Goal: Task Accomplishment & Management: Complete application form

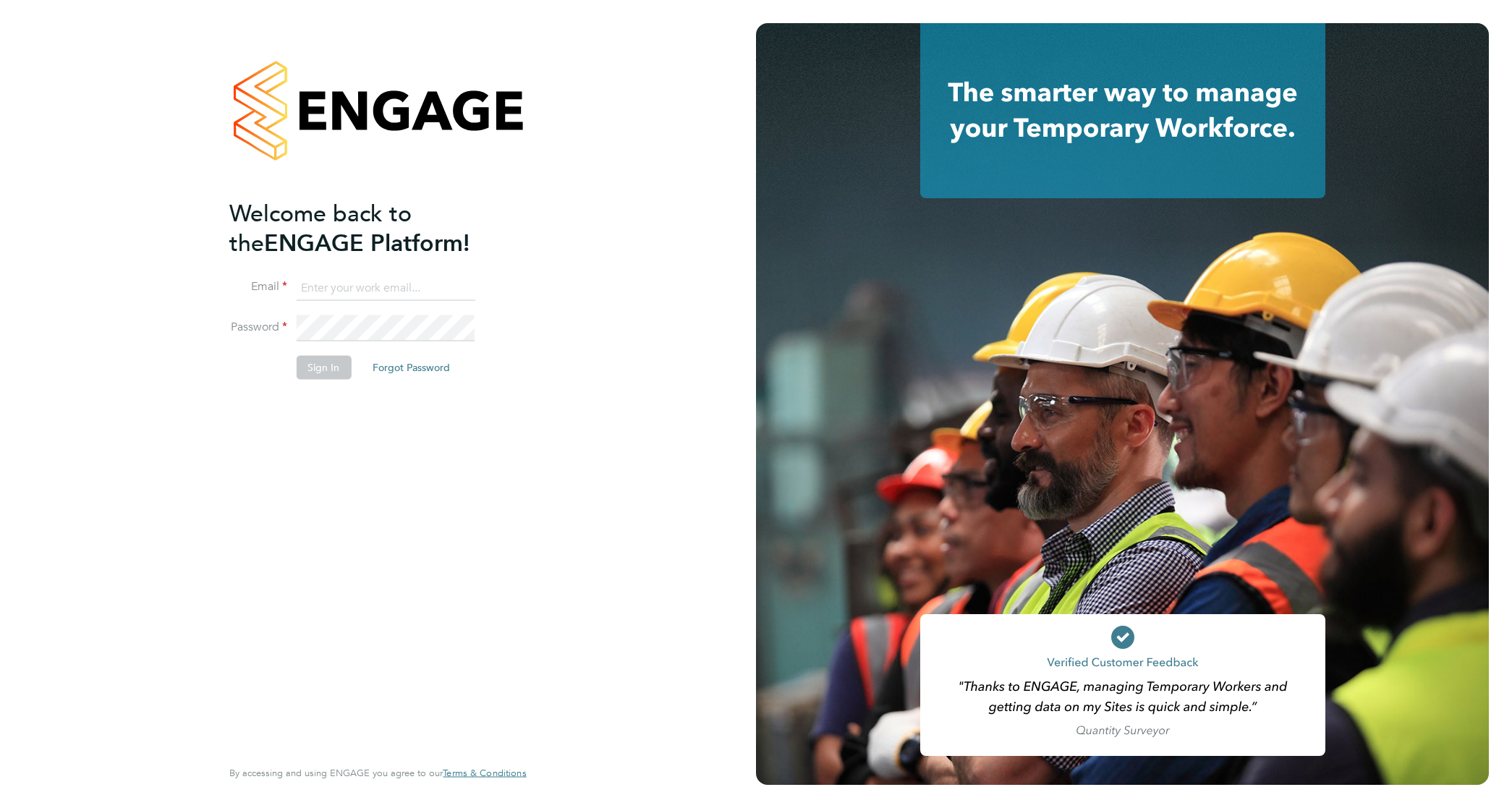
type input "kimberley.heywood@vistry.co.uk"
click at [326, 370] on button "Sign In" at bounding box center [323, 367] width 55 height 23
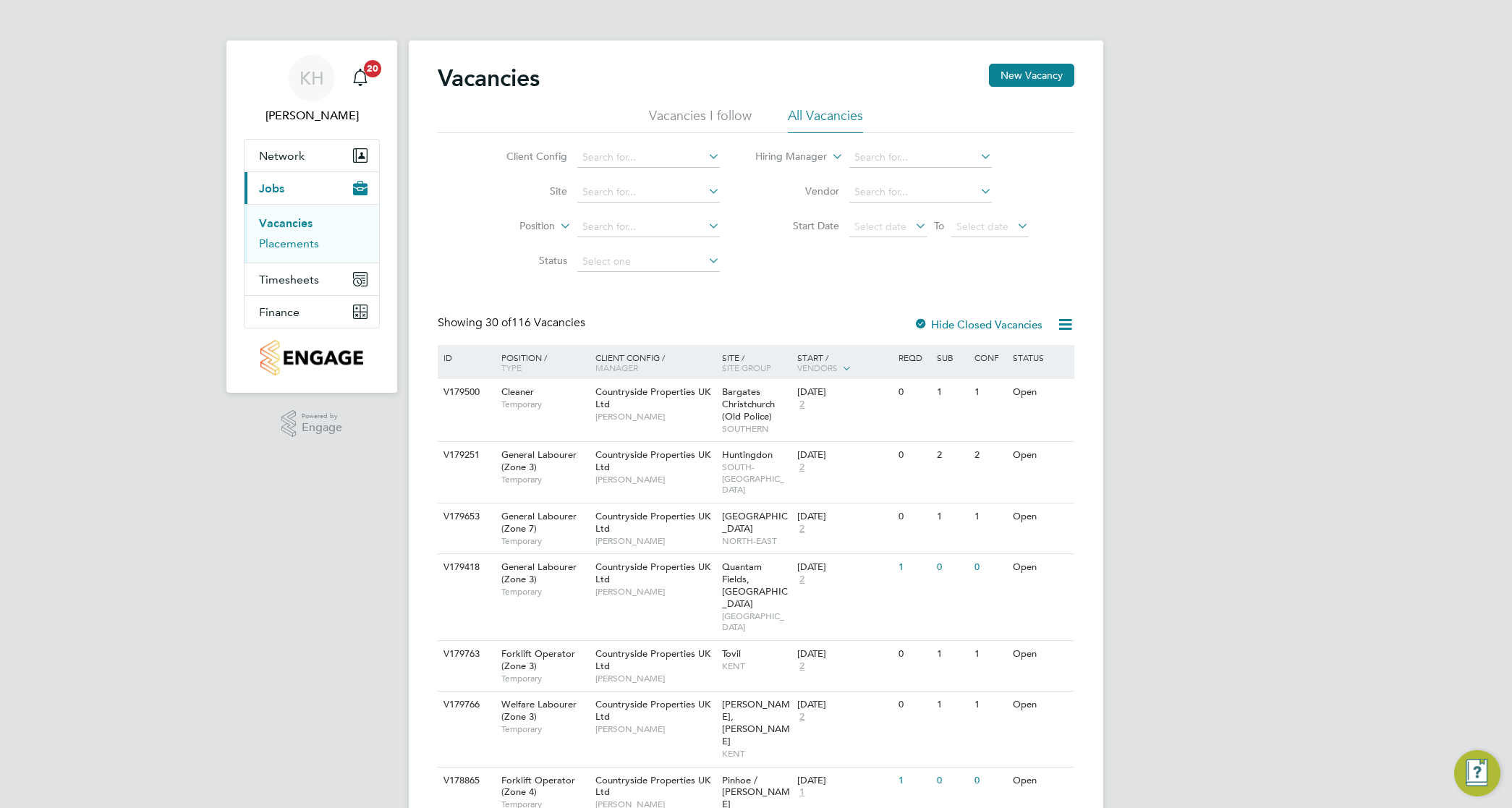
click at [290, 250] on link "Placements" at bounding box center [289, 243] width 60 height 14
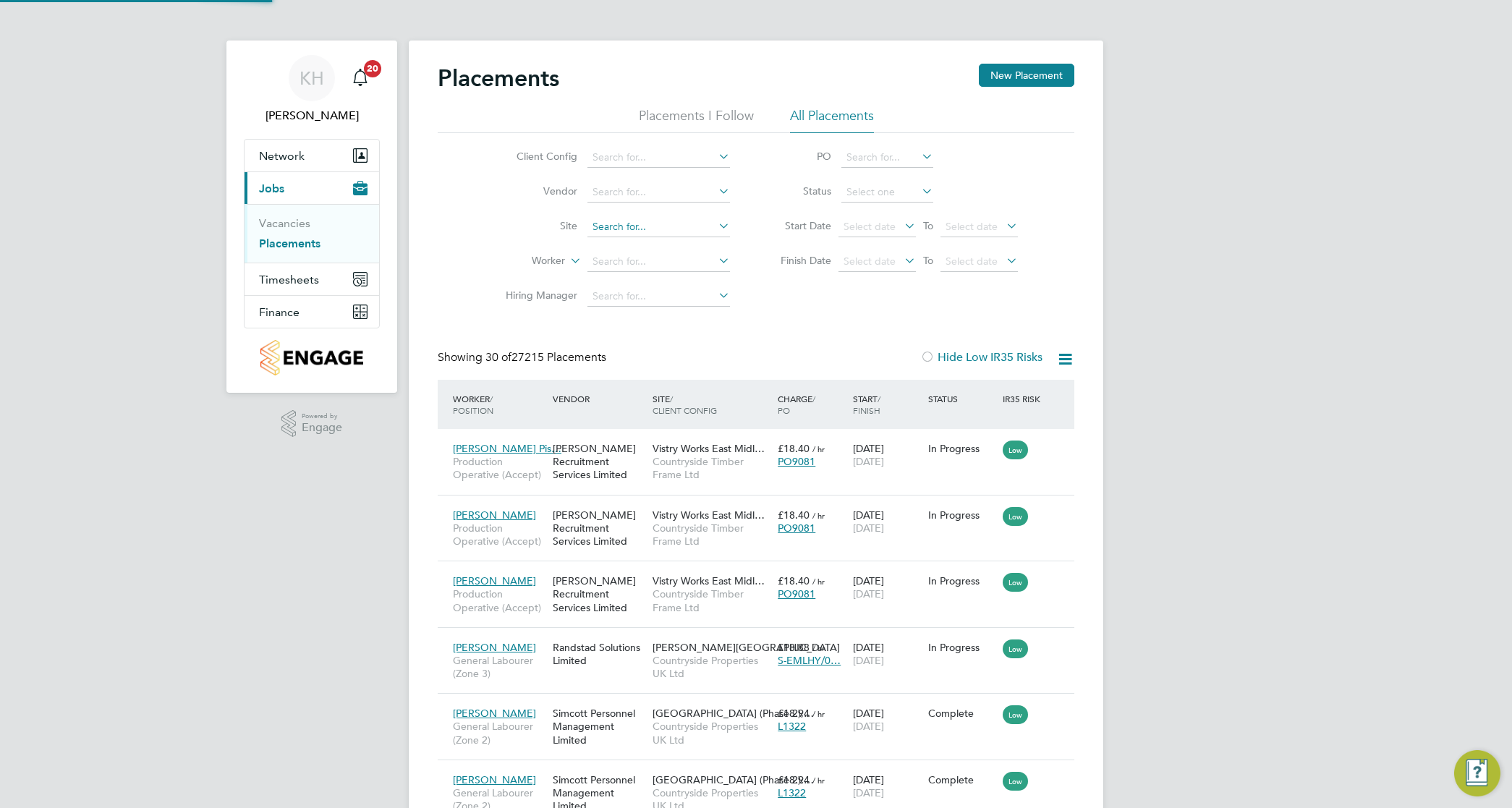
click at [618, 219] on input at bounding box center [658, 227] width 142 height 20
click at [638, 241] on li "[PERSON_NAME] e Barn, Phase 6 ([GEOGRAPHIC_DATA])" at bounding box center [726, 246] width 279 height 19
type input "Tithe Barn, Phase 6 ([GEOGRAPHIC_DATA])"
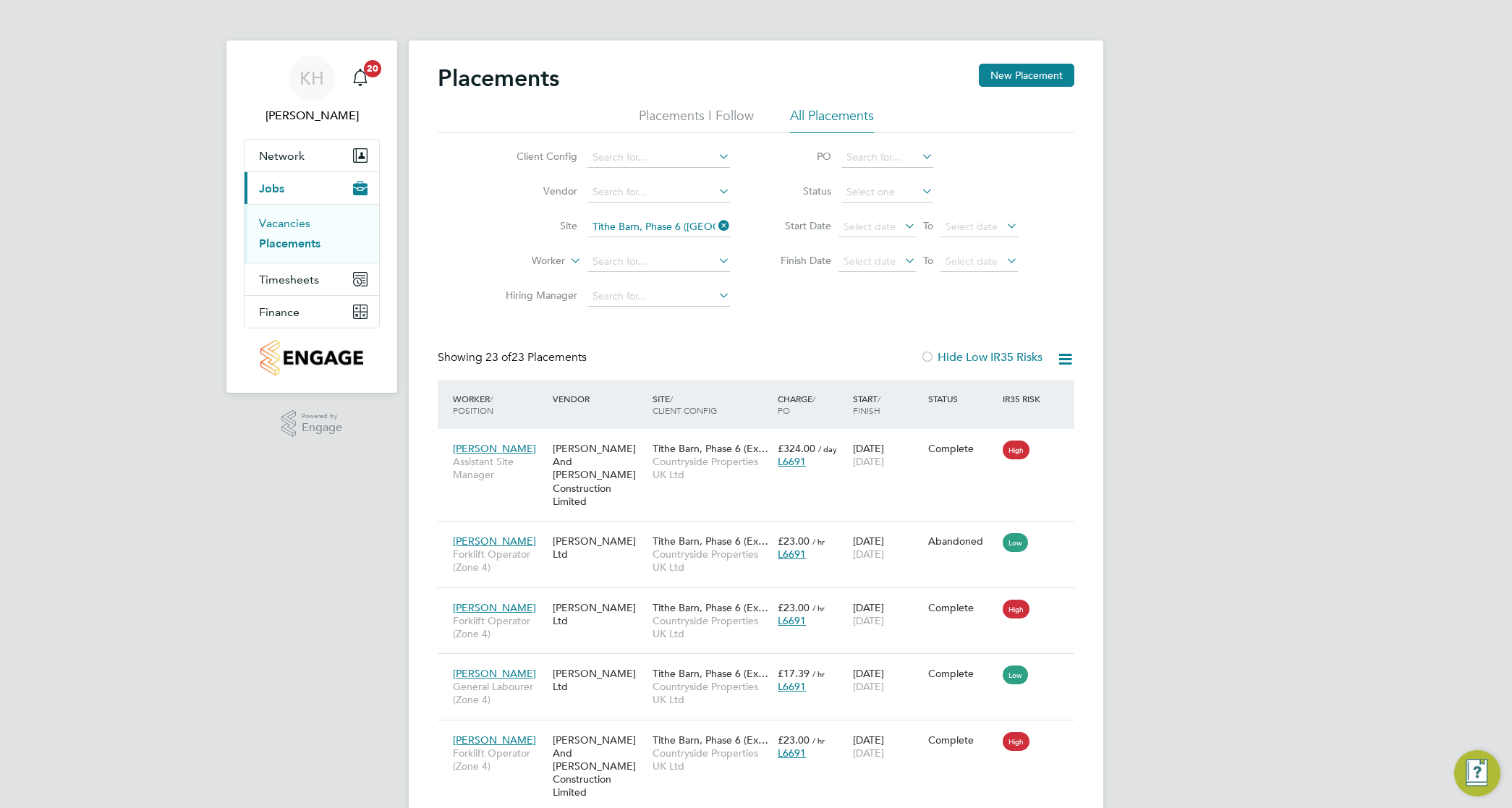
drag, startPoint x: 286, startPoint y: 238, endPoint x: 301, endPoint y: 233, distance: 15.8
click at [286, 230] on link "Vacancies" at bounding box center [284, 223] width 51 height 14
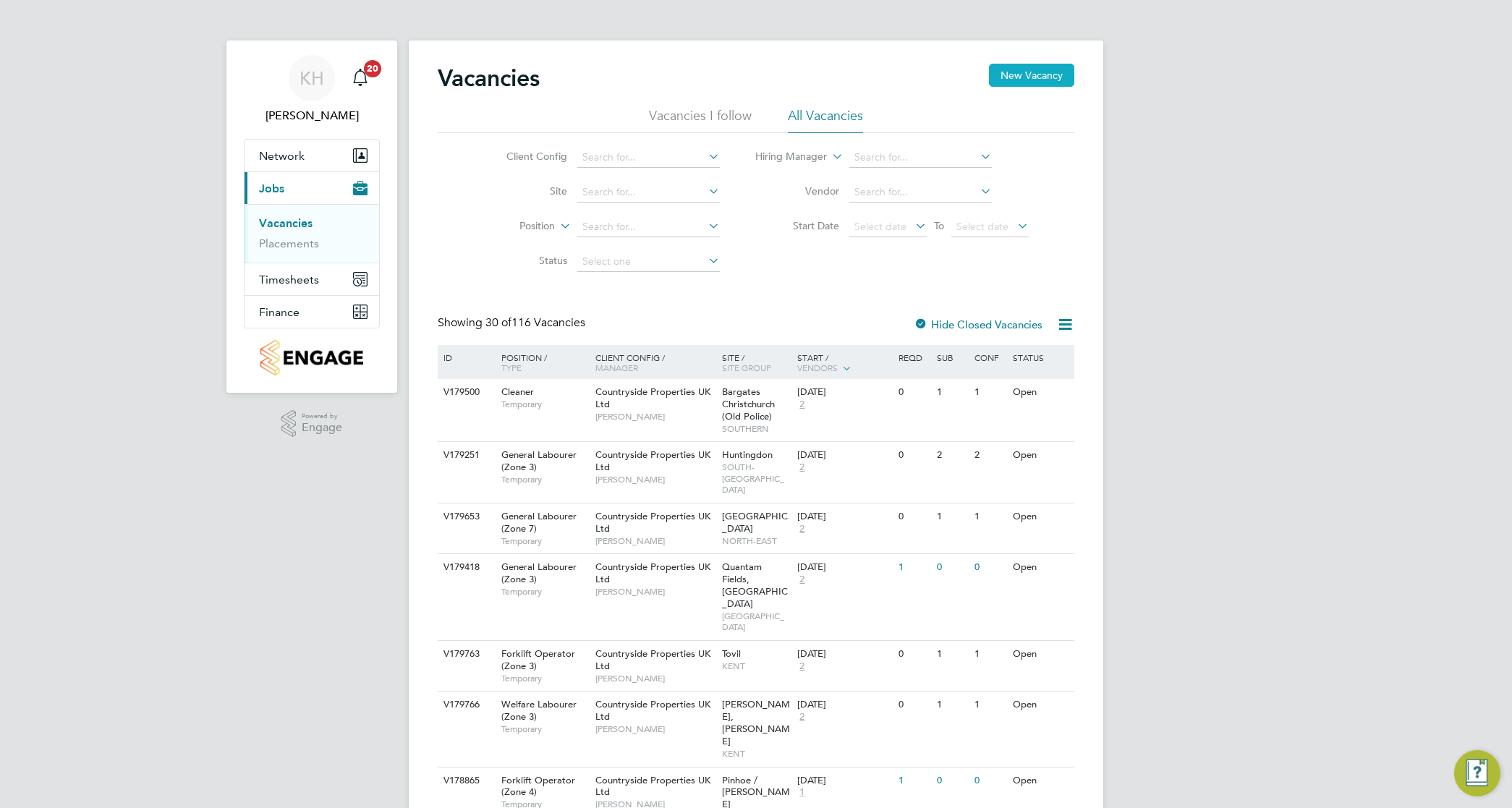
click at [1037, 67] on button "New Vacancy" at bounding box center [1032, 76] width 85 height 23
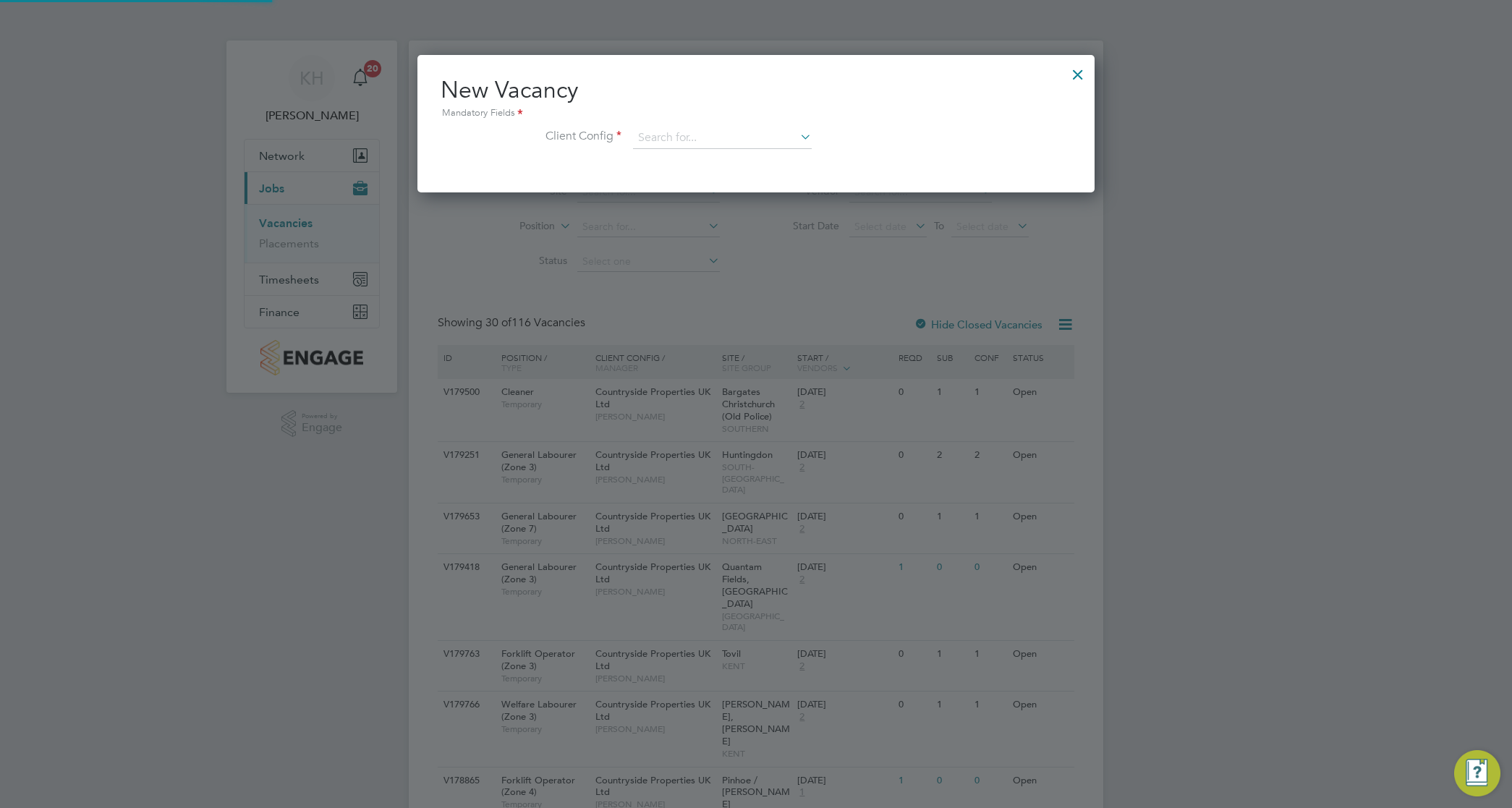
scroll to position [138, 677]
click at [676, 139] on input at bounding box center [722, 138] width 178 height 21
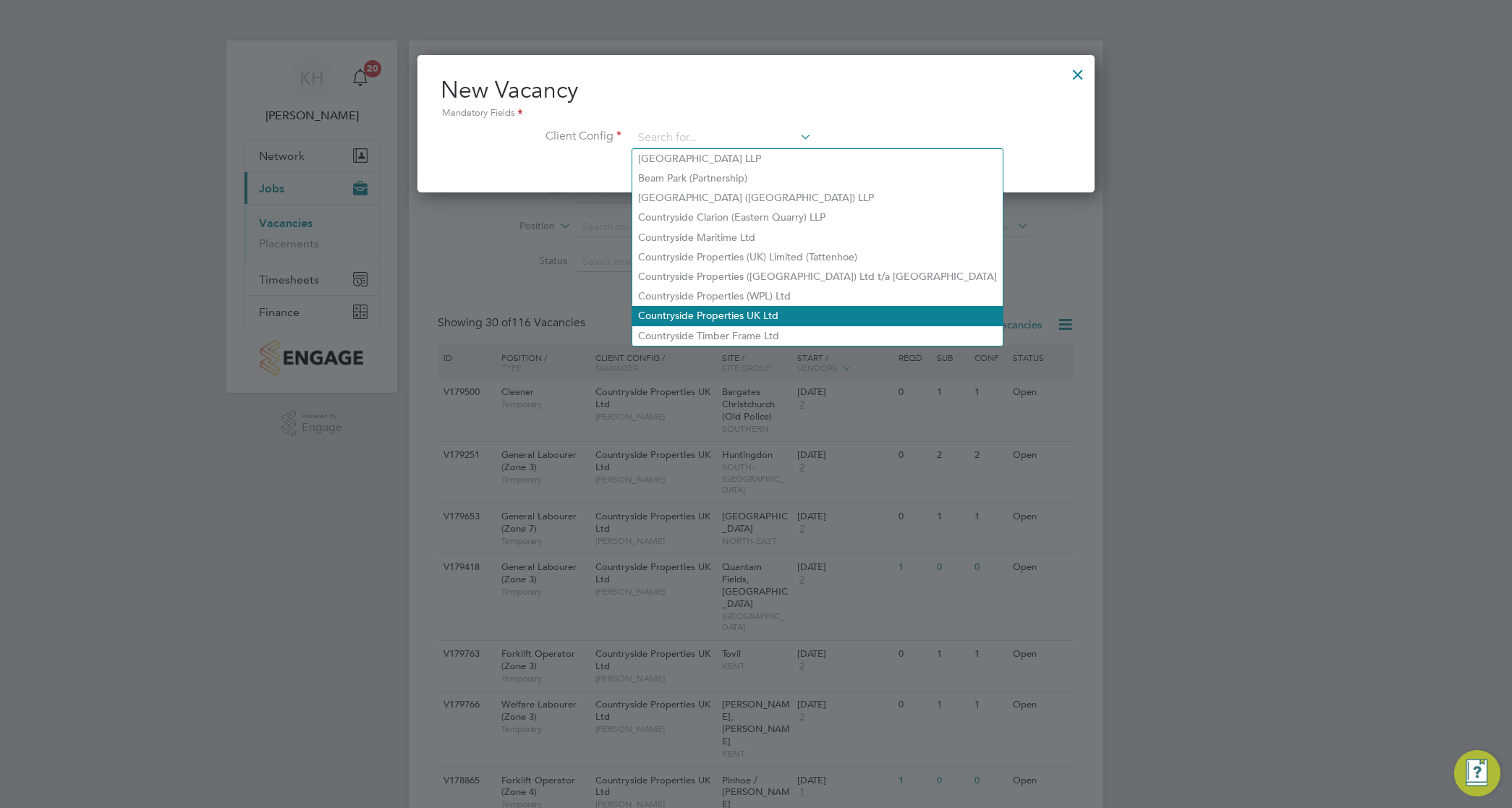
click at [725, 311] on li "Countryside Properties UK Ltd" at bounding box center [818, 316] width 370 height 19
type input "Countryside Properties UK Ltd"
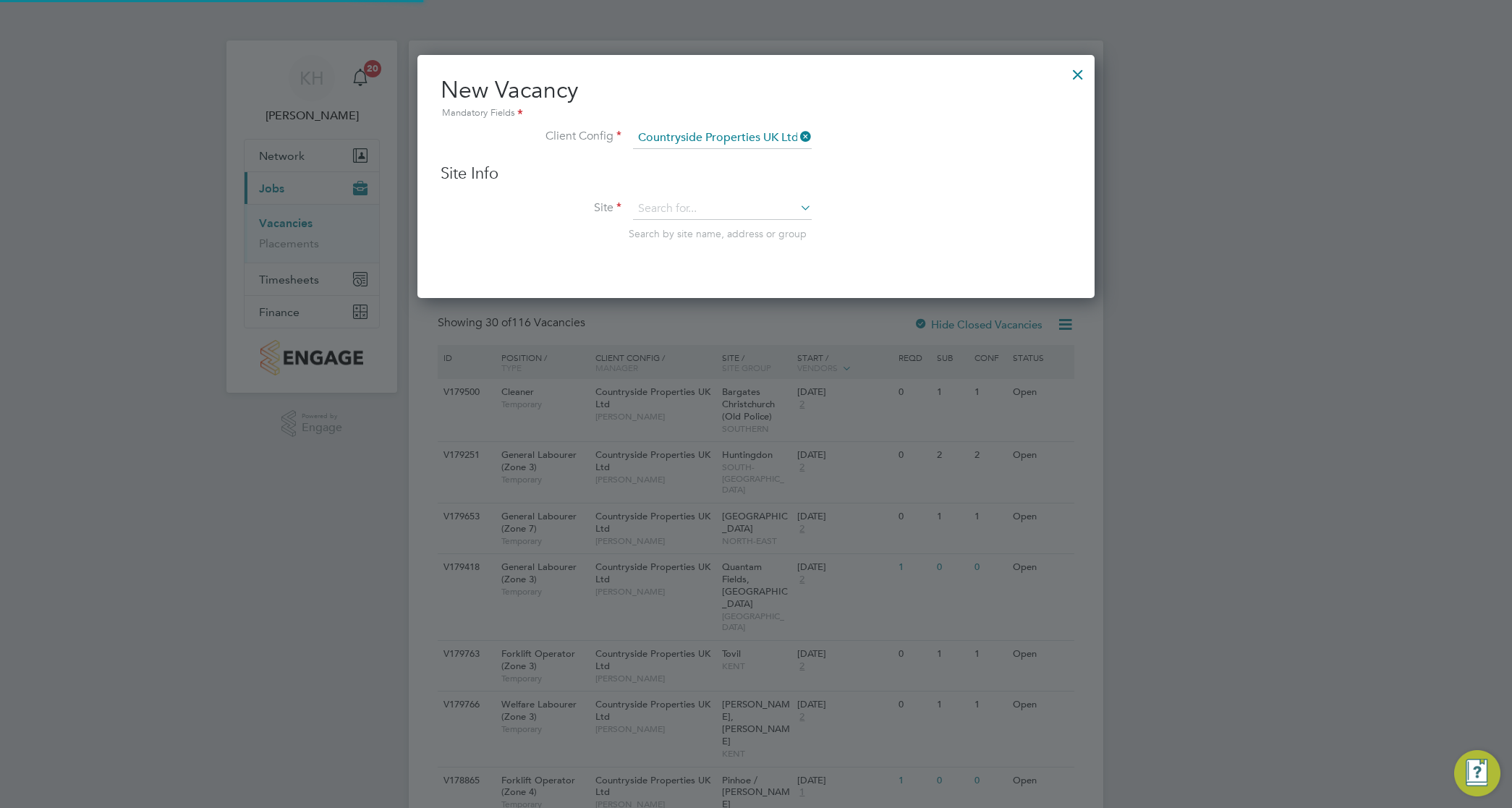
scroll to position [244, 677]
click at [698, 212] on input at bounding box center [722, 209] width 178 height 21
click at [696, 223] on li "Bovis Westco, Comey trowe" at bounding box center [723, 231] width 180 height 19
type input "[PERSON_NAME], Comeytrowe"
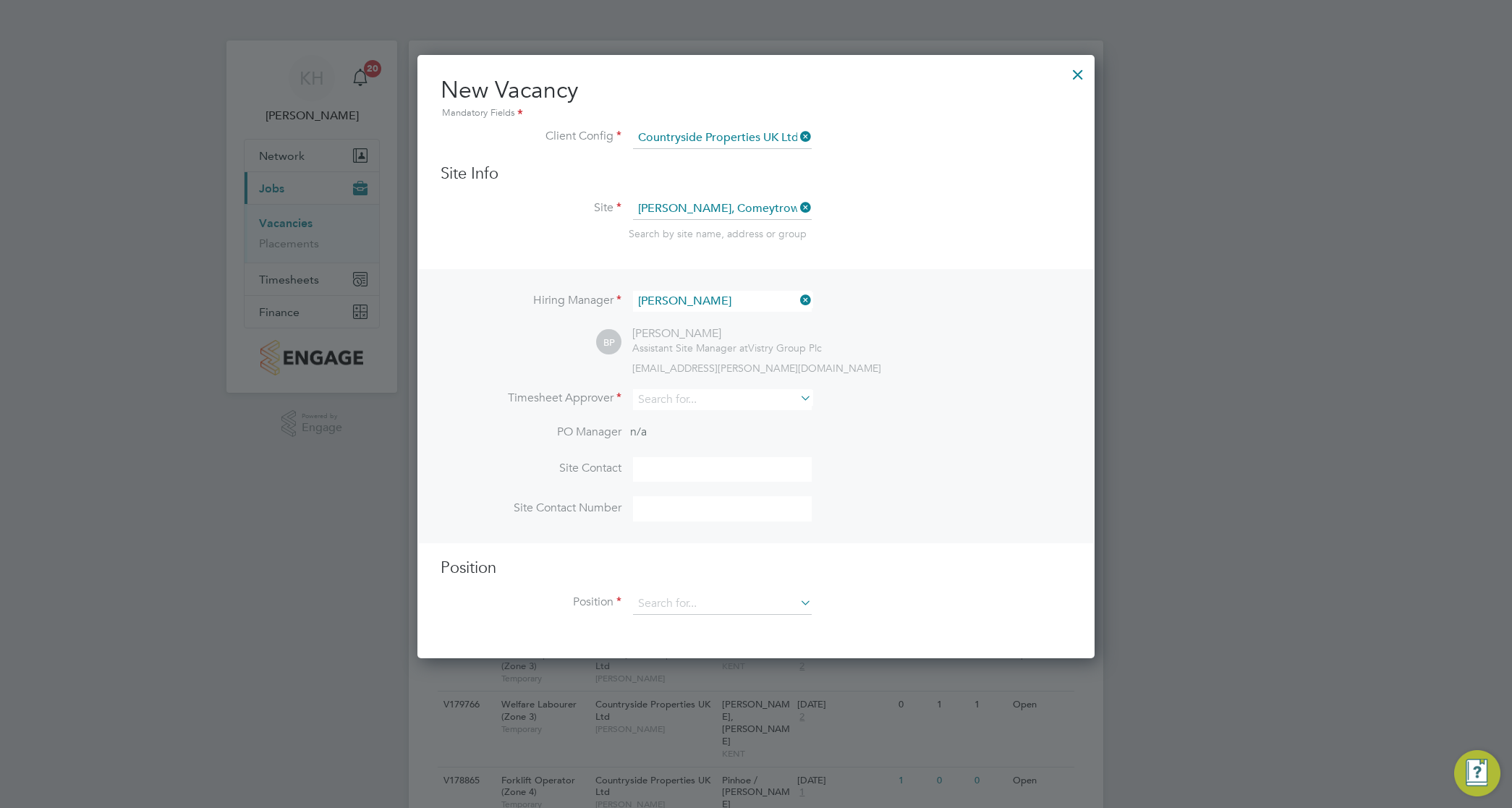
scroll to position [606, 677]
click at [699, 310] on input at bounding box center [722, 301] width 178 height 21
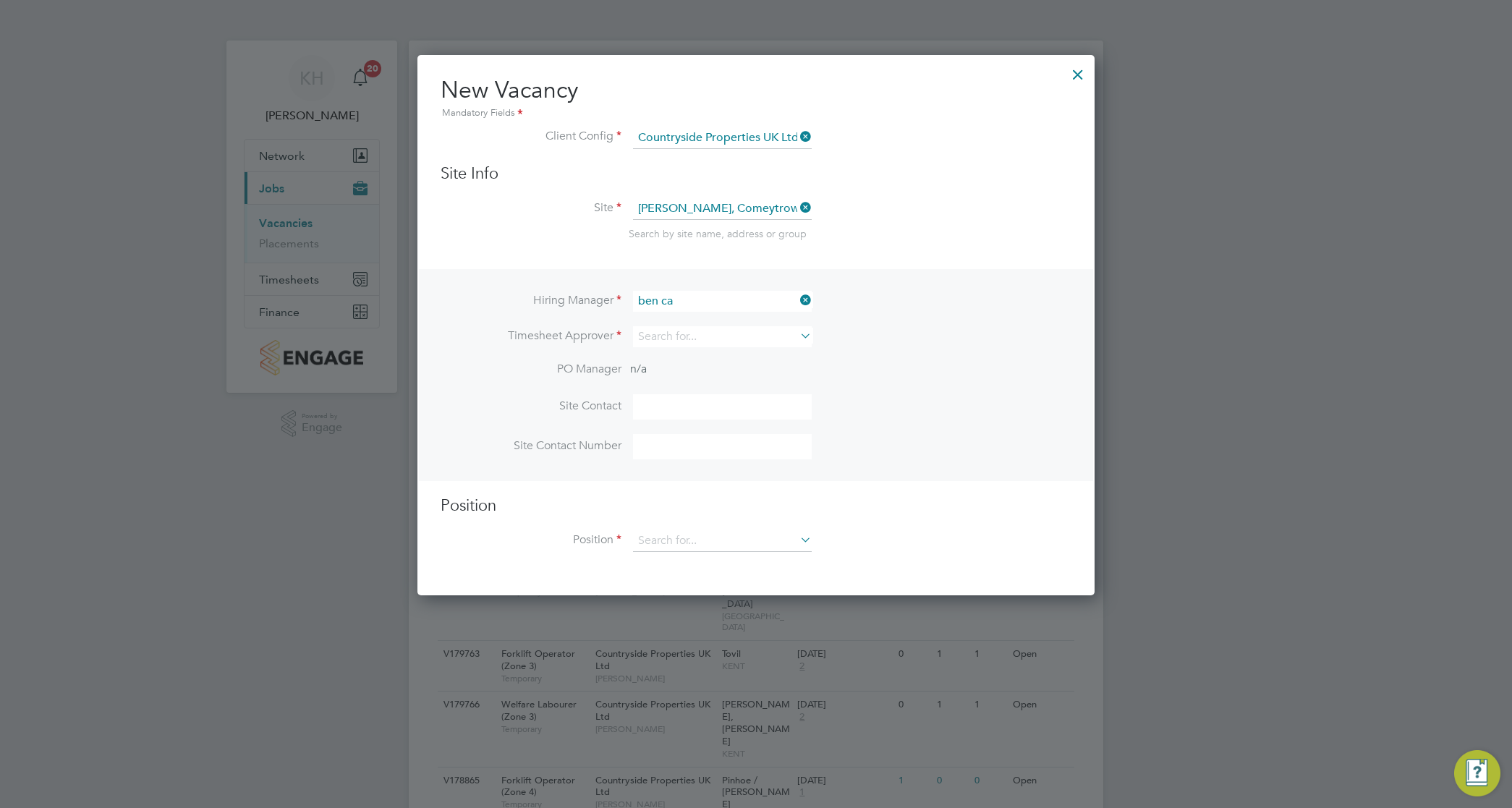
click at [707, 319] on li "Ben Ca mm" at bounding box center [723, 323] width 180 height 19
type input "[PERSON_NAME]"
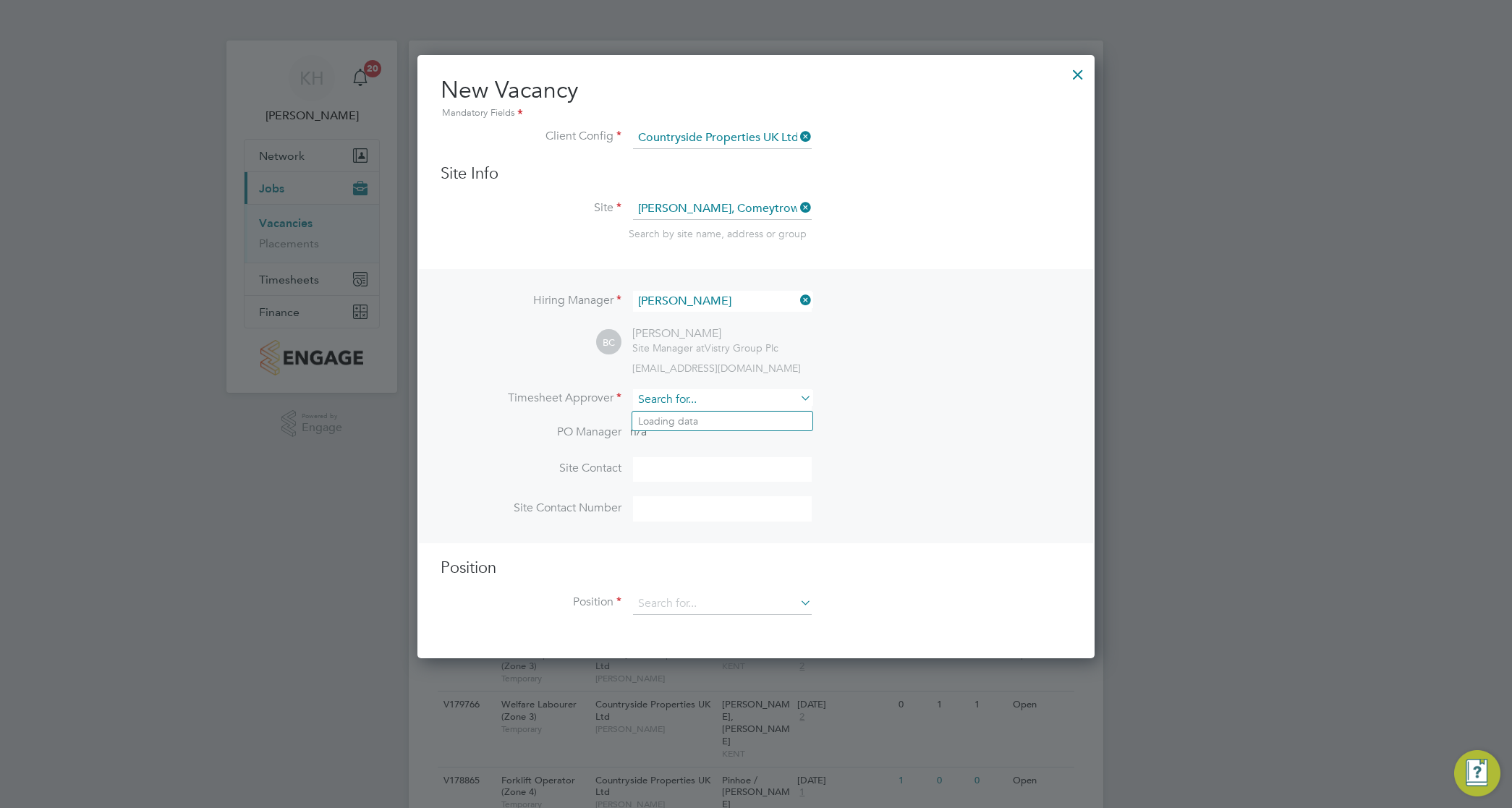
click at [673, 396] on input at bounding box center [722, 400] width 178 height 21
click at [684, 425] on li "[PERSON_NAME]" at bounding box center [723, 421] width 180 height 19
type input "[PERSON_NAME]"
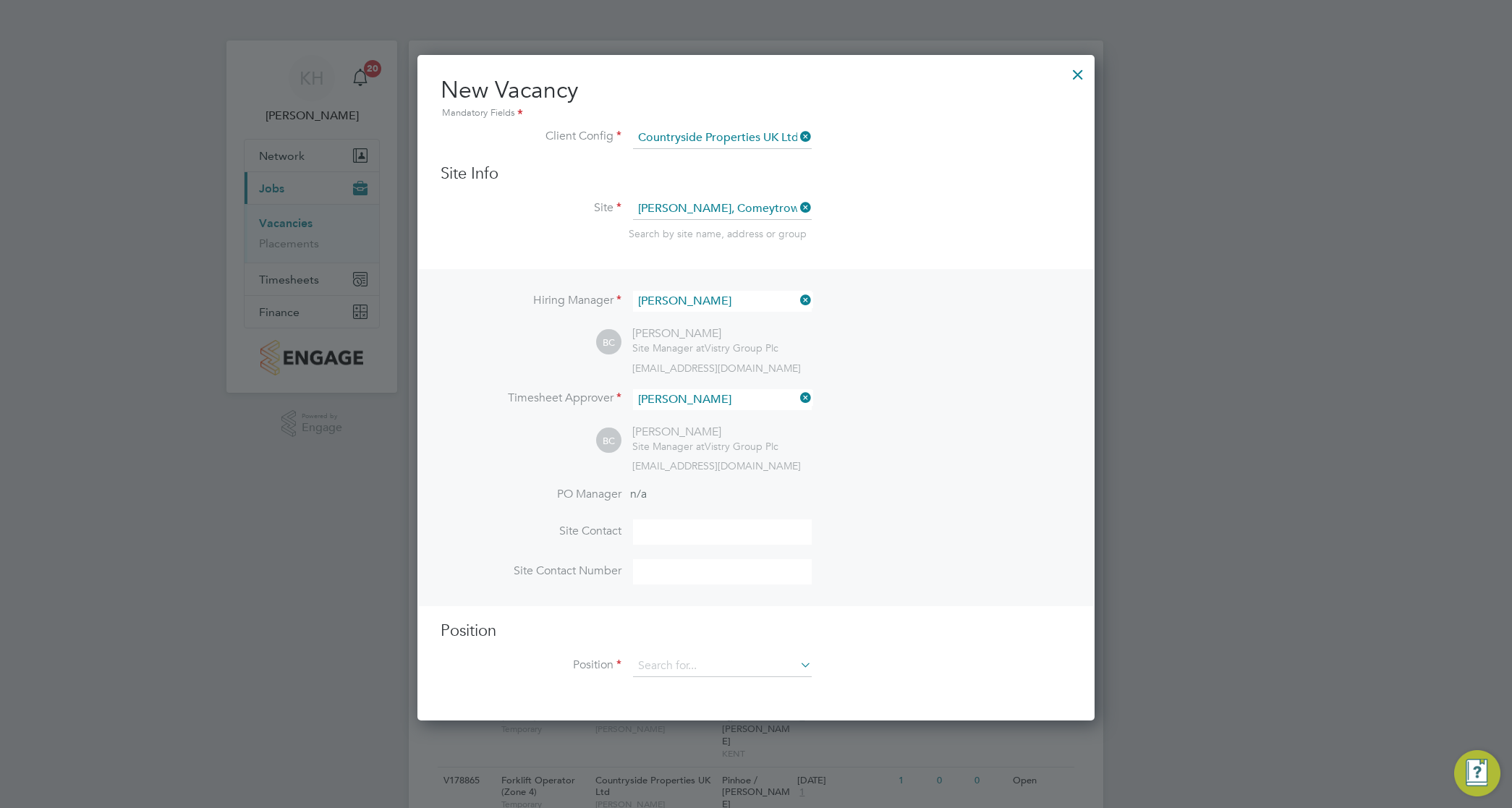
click at [895, 549] on li "Site Contact" at bounding box center [756, 539] width 631 height 40
click at [689, 667] on input at bounding box center [722, 666] width 178 height 21
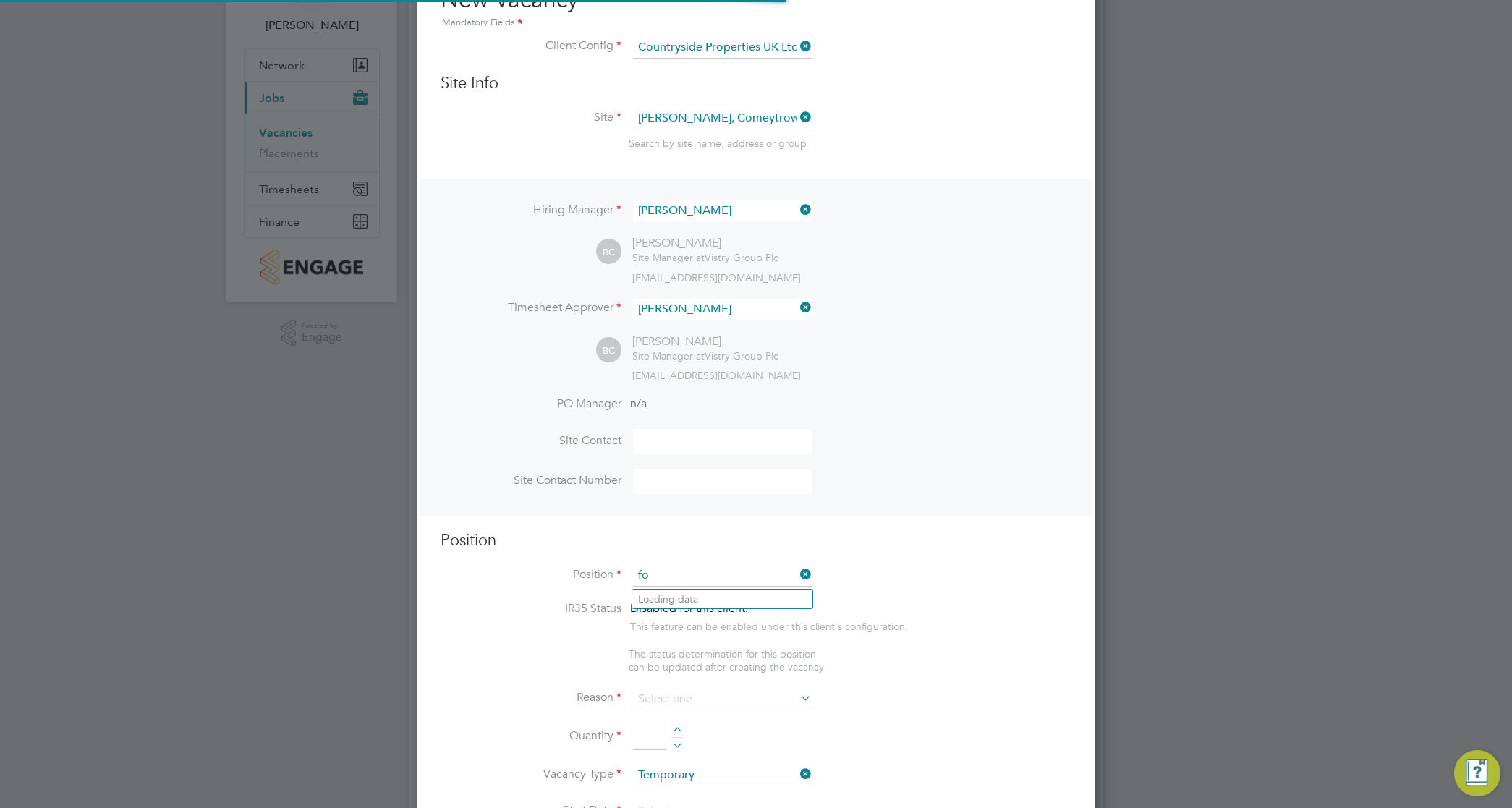
scroll to position [2089, 677]
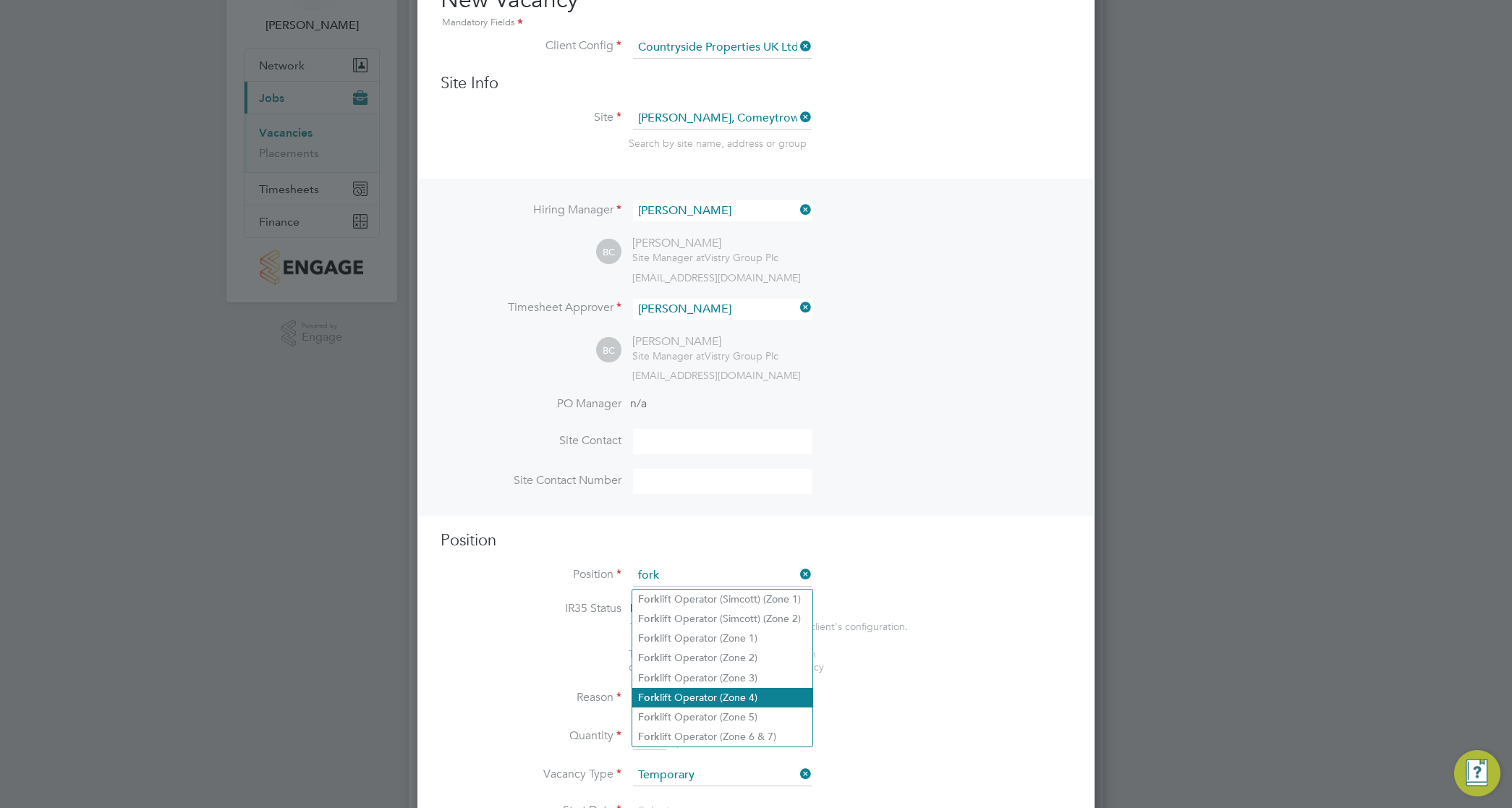
click at [704, 697] on li "Fork lift Operator (Zone 4)" at bounding box center [723, 698] width 180 height 19
type input "Forklift Operator (Zone 4)"
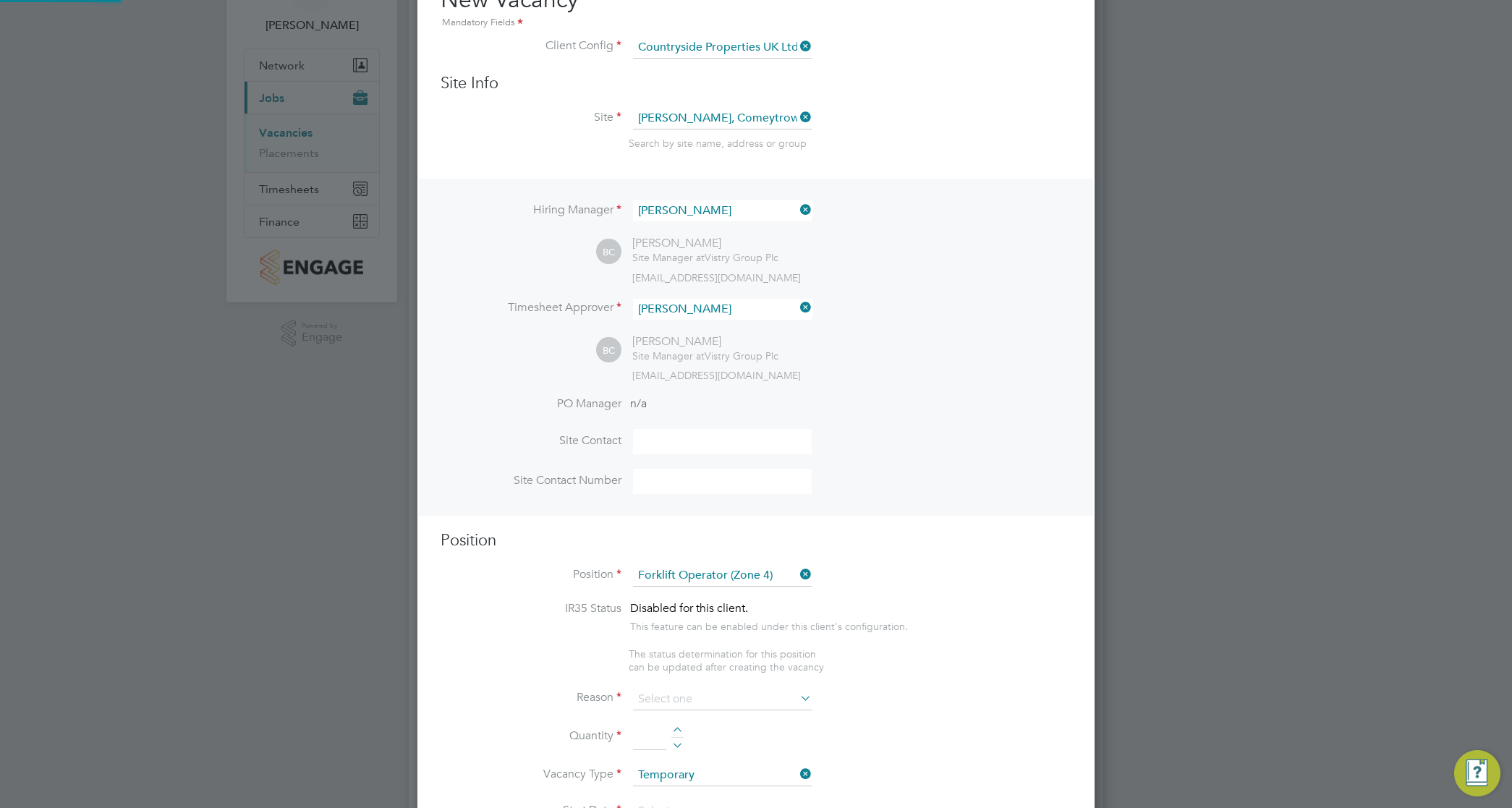
type textarea "Operate construction machinery and plant, including, but not limited to telesco…"
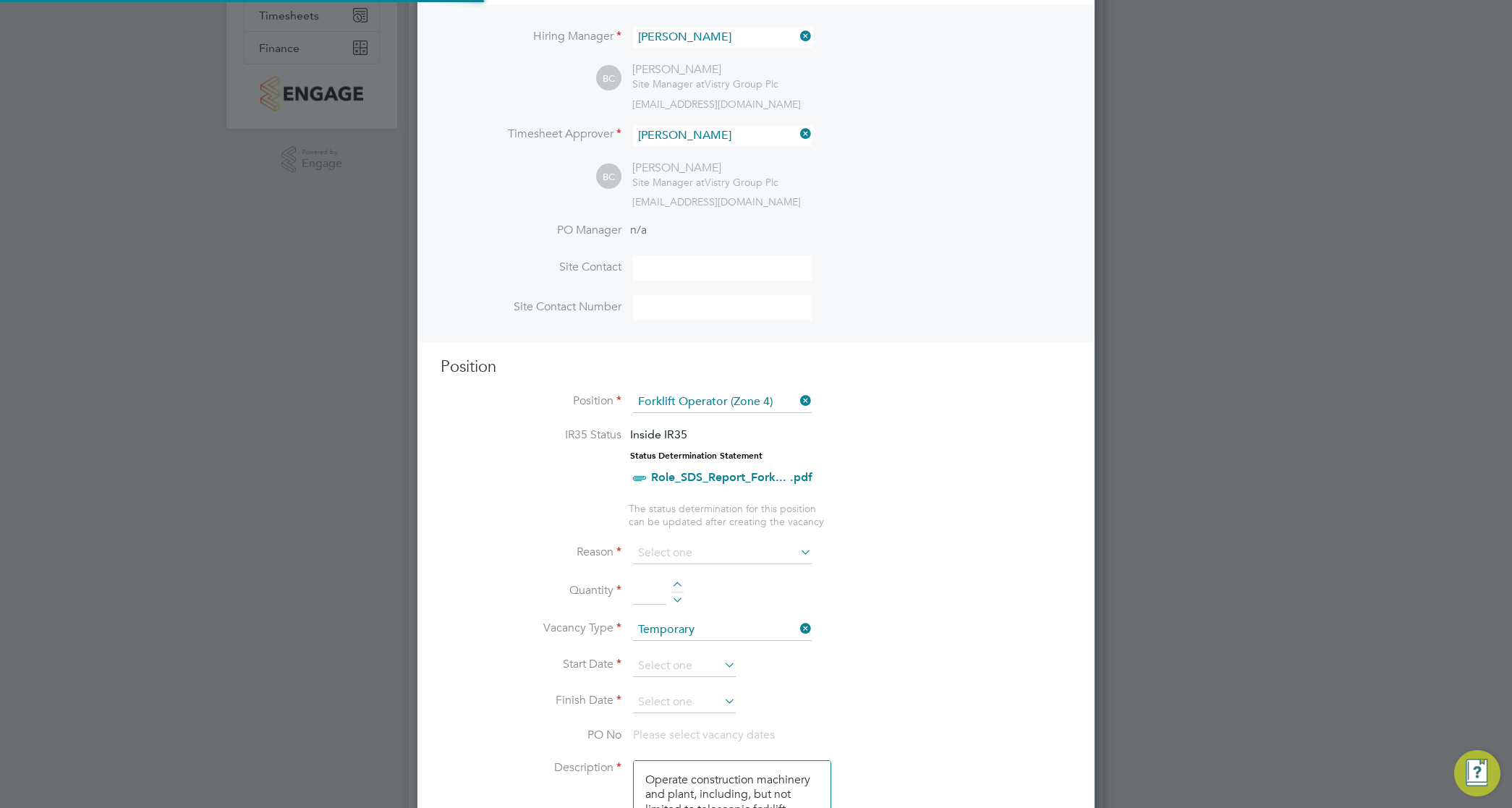
scroll to position [361, 0]
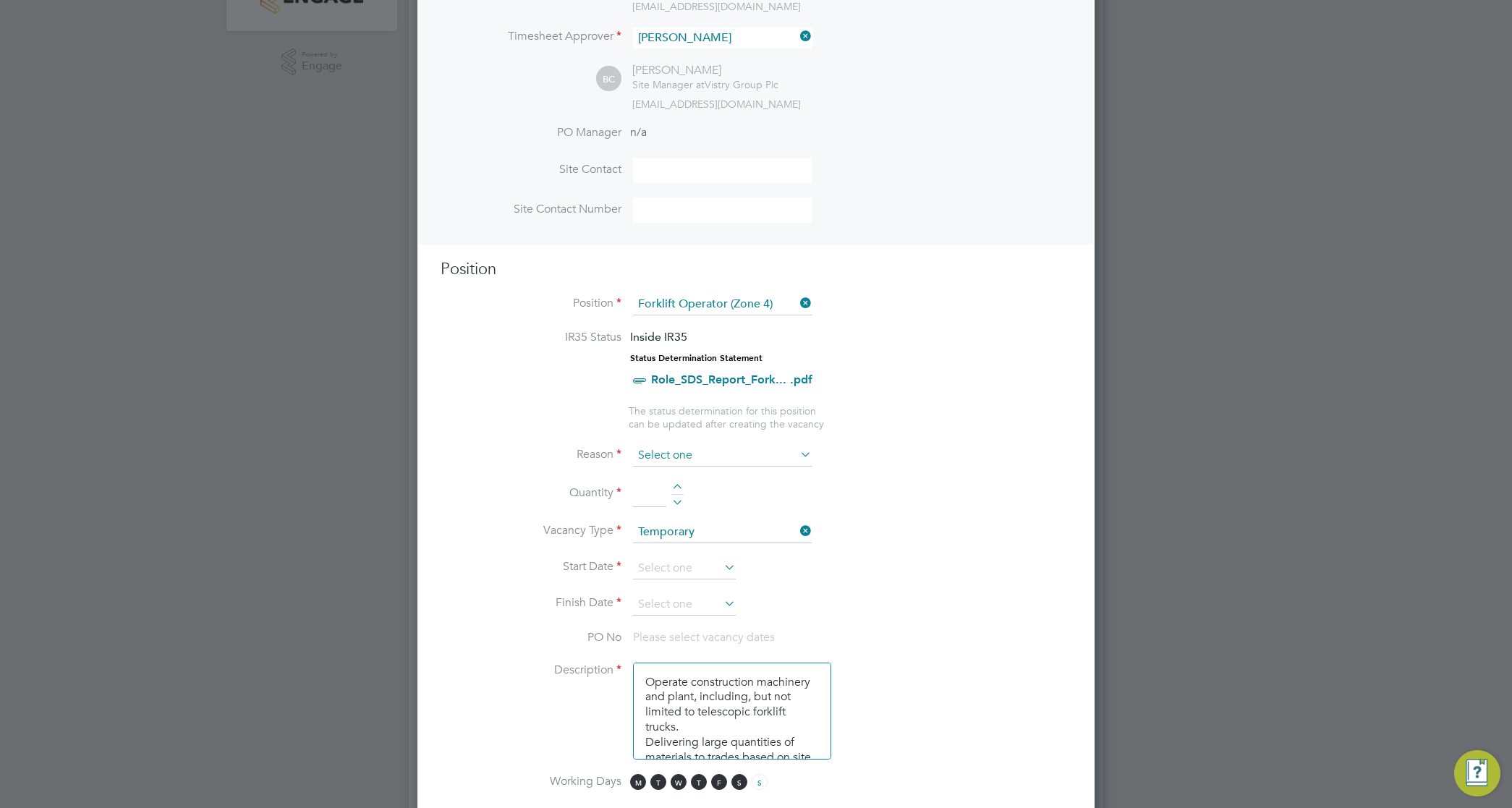
click at [676, 460] on input at bounding box center [722, 455] width 178 height 21
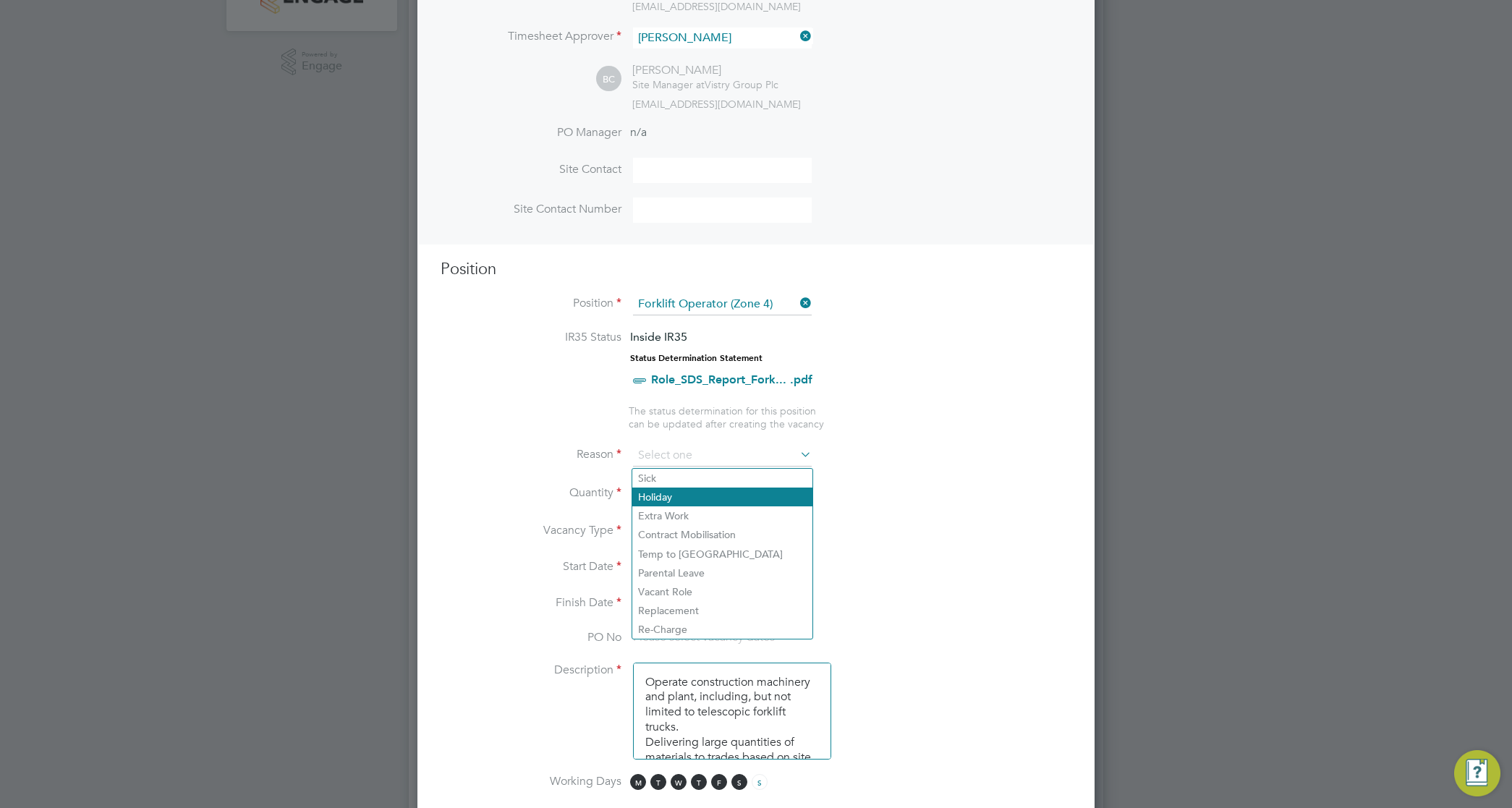
click at [674, 495] on li "Holiday" at bounding box center [723, 496] width 180 height 18
type input "Holiday"
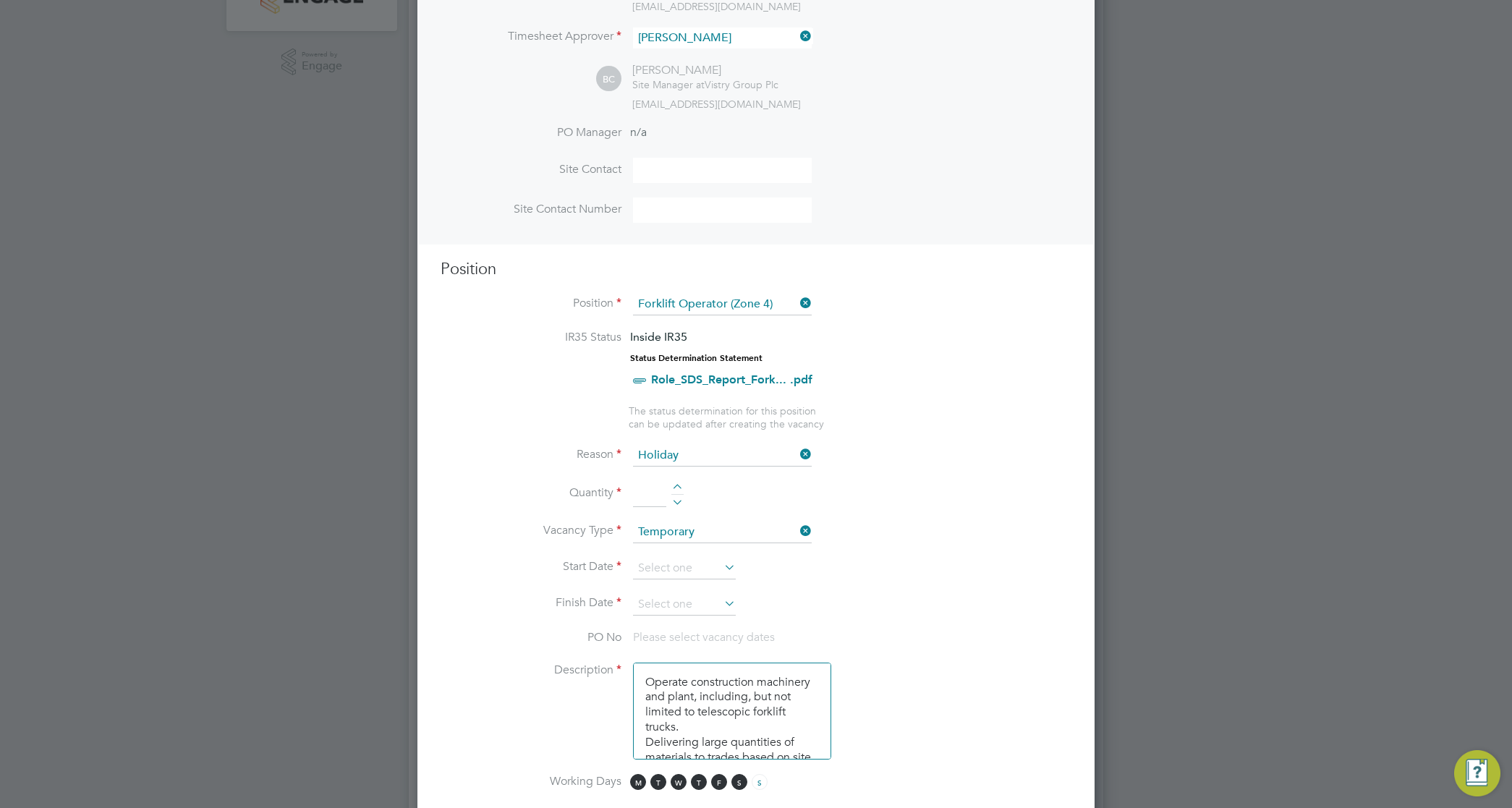
click at [677, 486] on div at bounding box center [677, 489] width 13 height 10
type input "1"
click at [678, 564] on input at bounding box center [684, 569] width 103 height 21
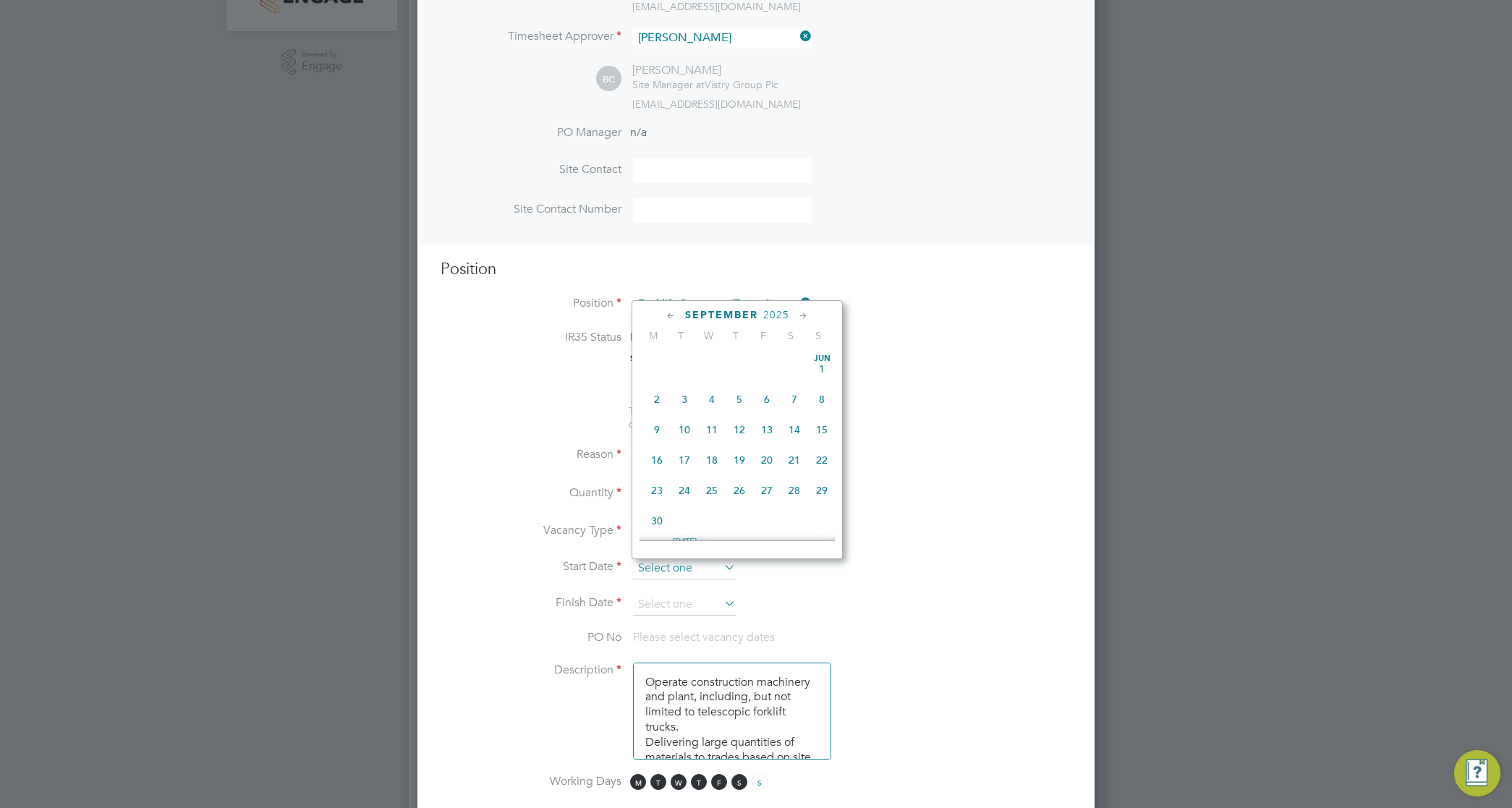
scroll to position [444, 0]
click at [658, 488] on span "15" at bounding box center [657, 475] width 27 height 27
type input "[DATE]"
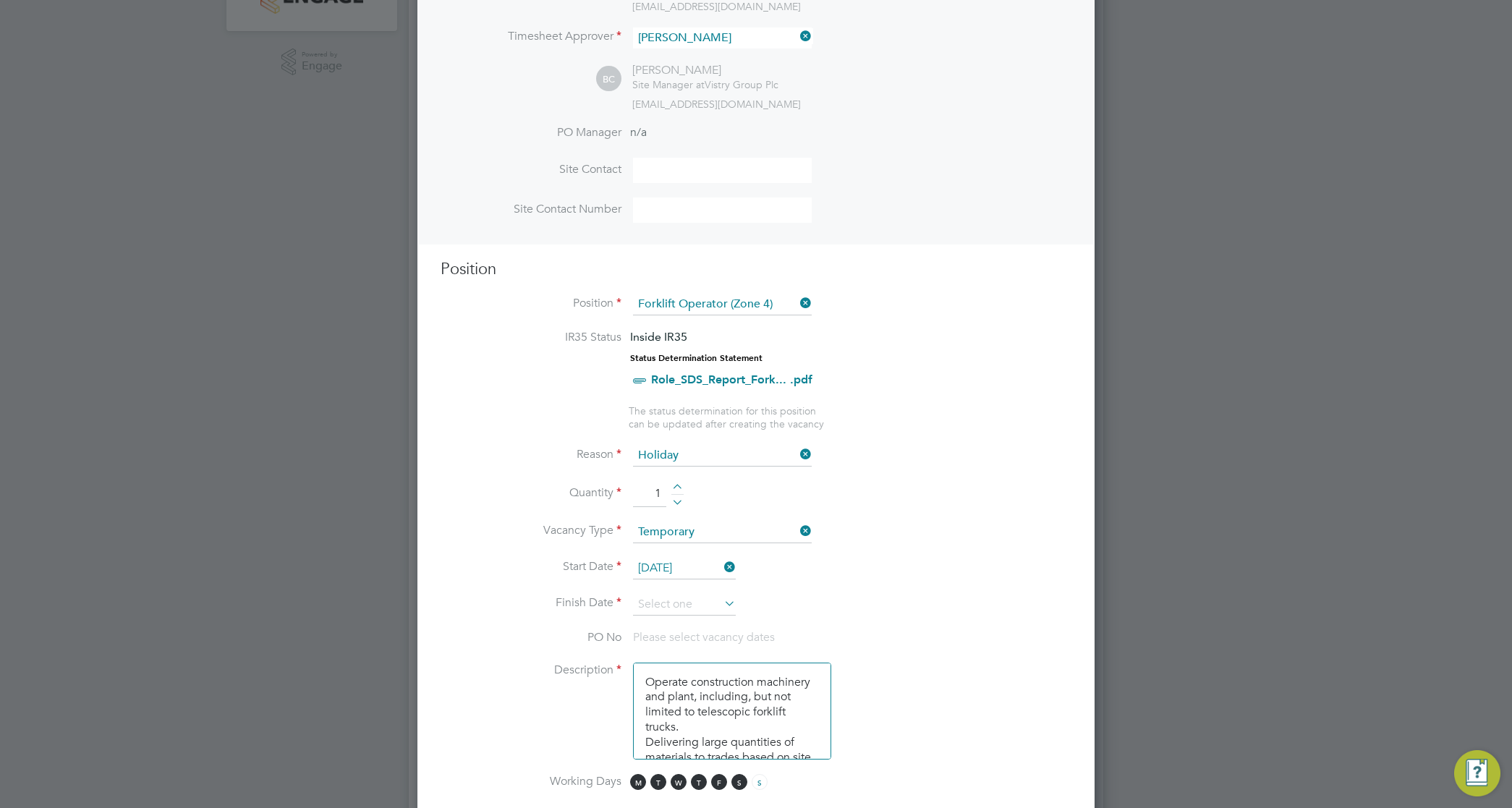
click at [721, 606] on icon at bounding box center [721, 603] width 0 height 20
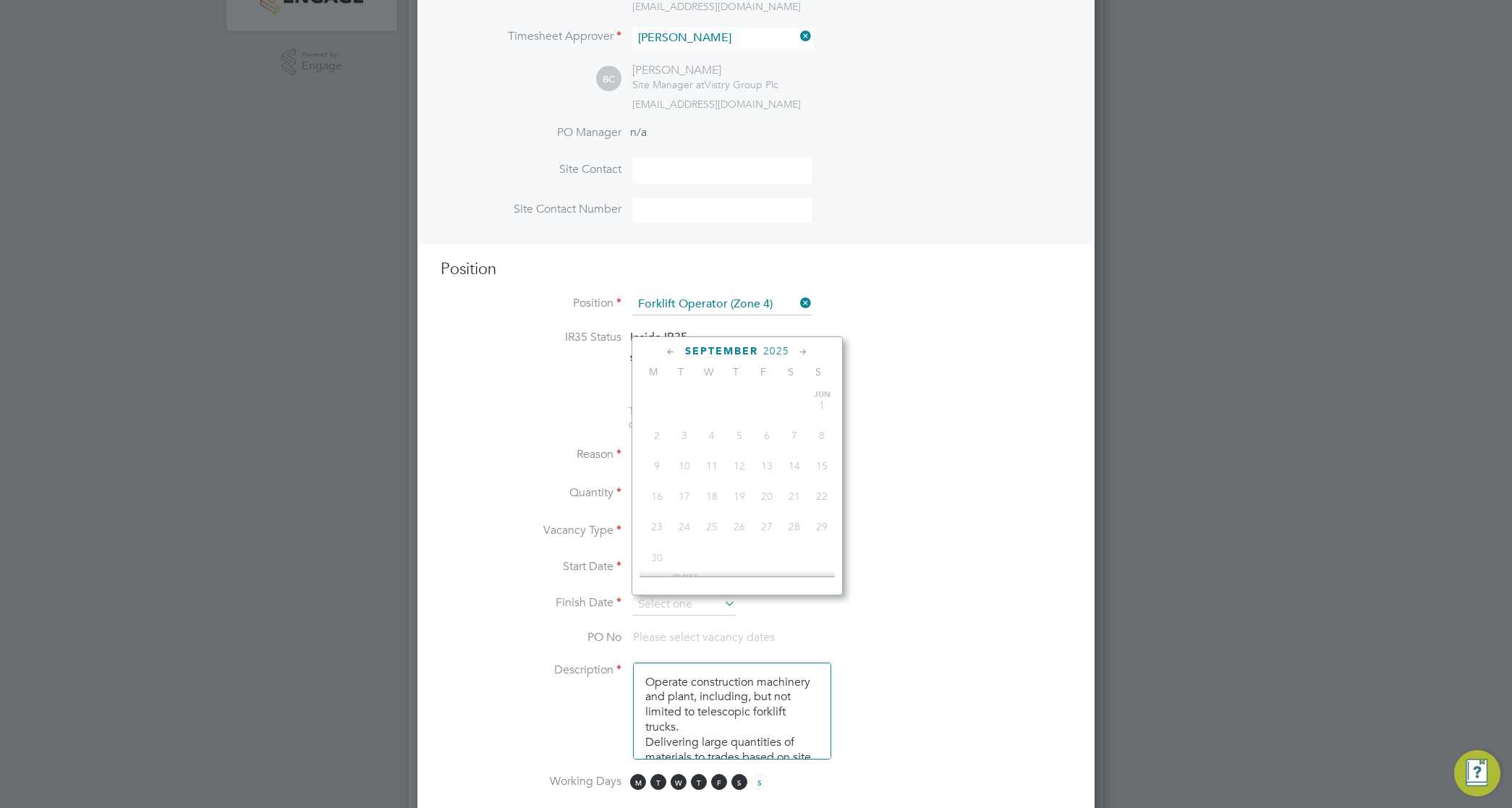
scroll to position [507, 0]
click at [768, 457] on span "19" at bounding box center [766, 447] width 27 height 27
type input "[DATE]"
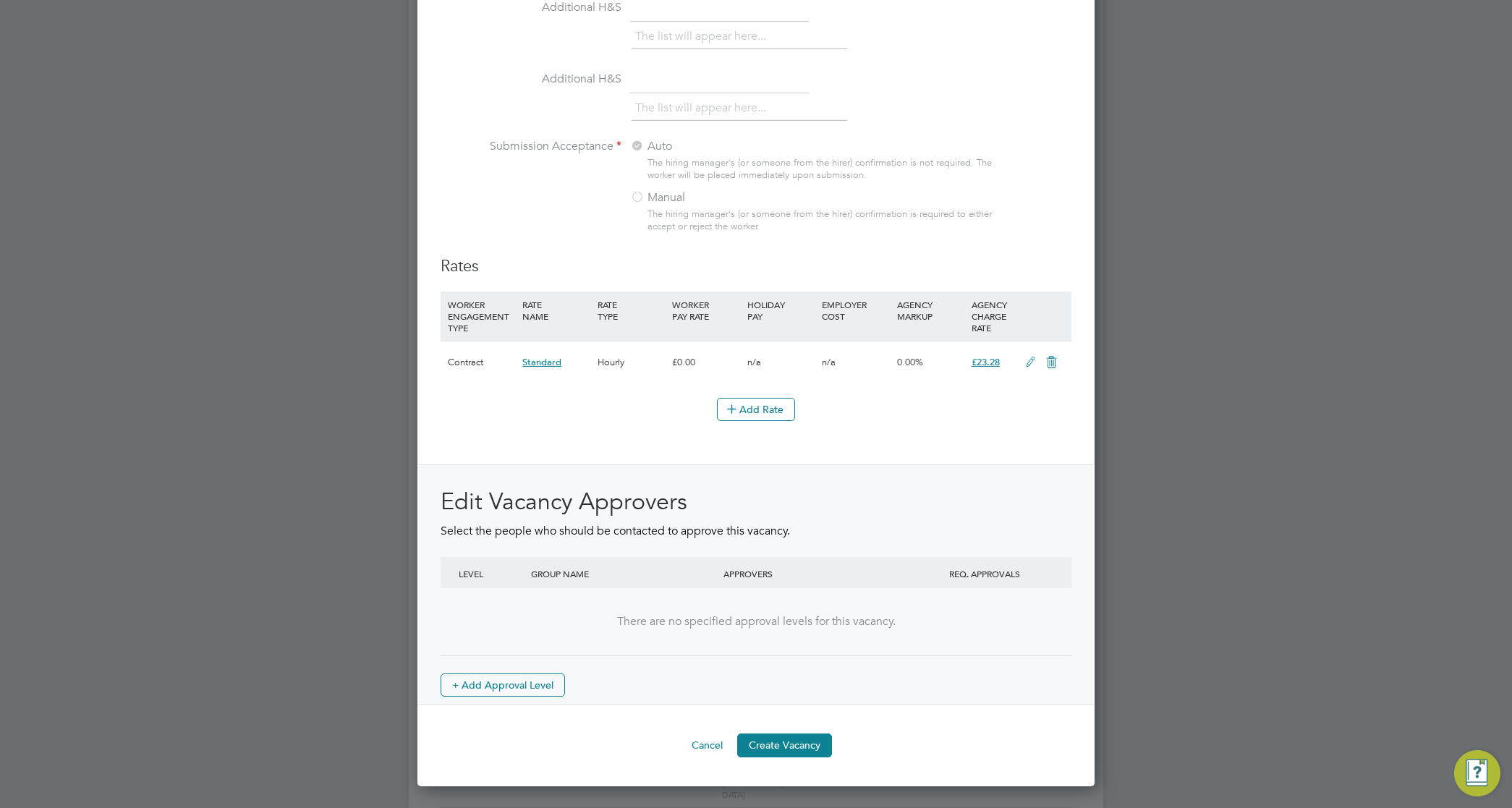
scroll to position [1464, 0]
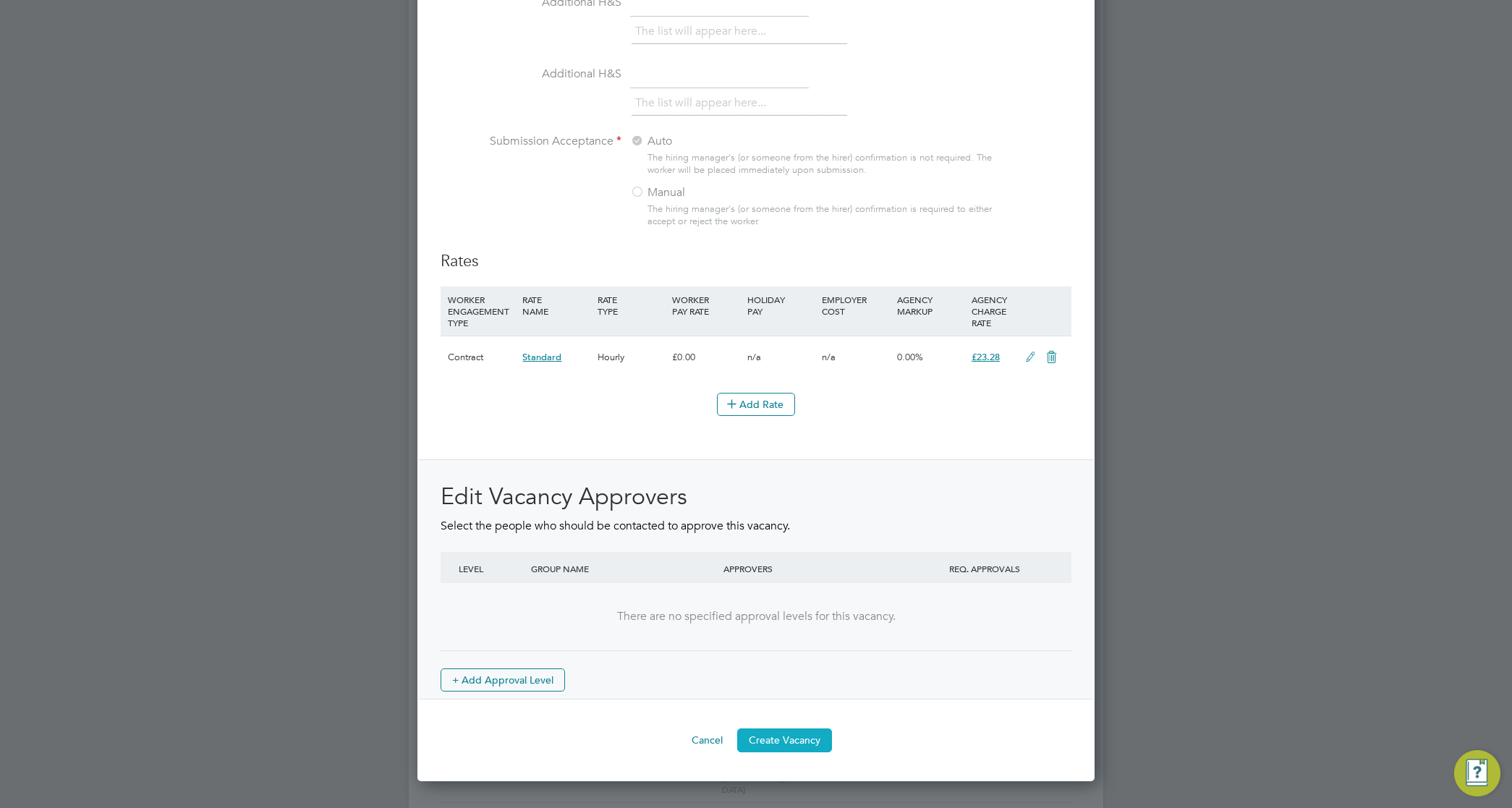
click at [772, 752] on button "Create Vacancy" at bounding box center [785, 740] width 95 height 23
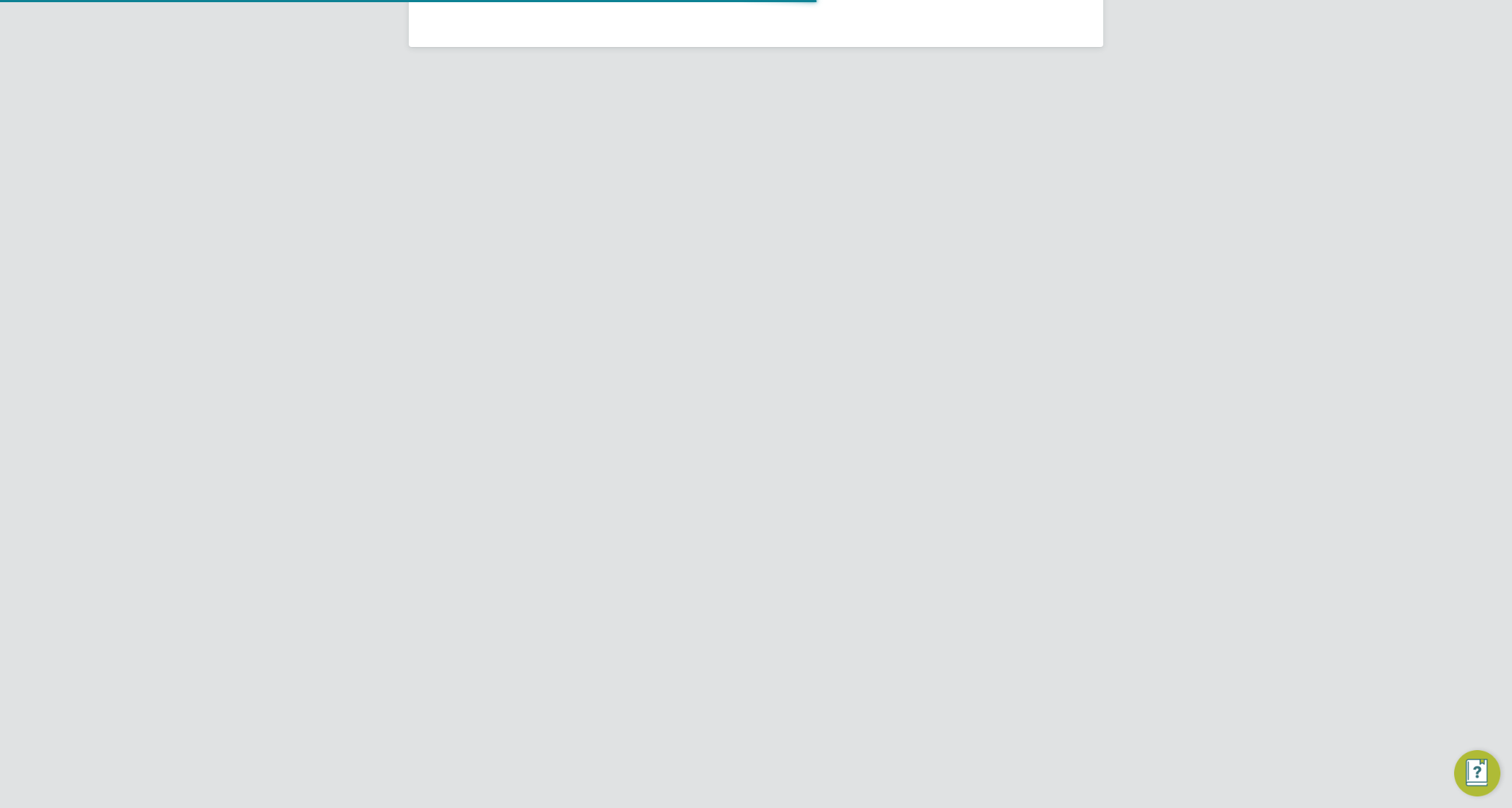
scroll to position [395, 0]
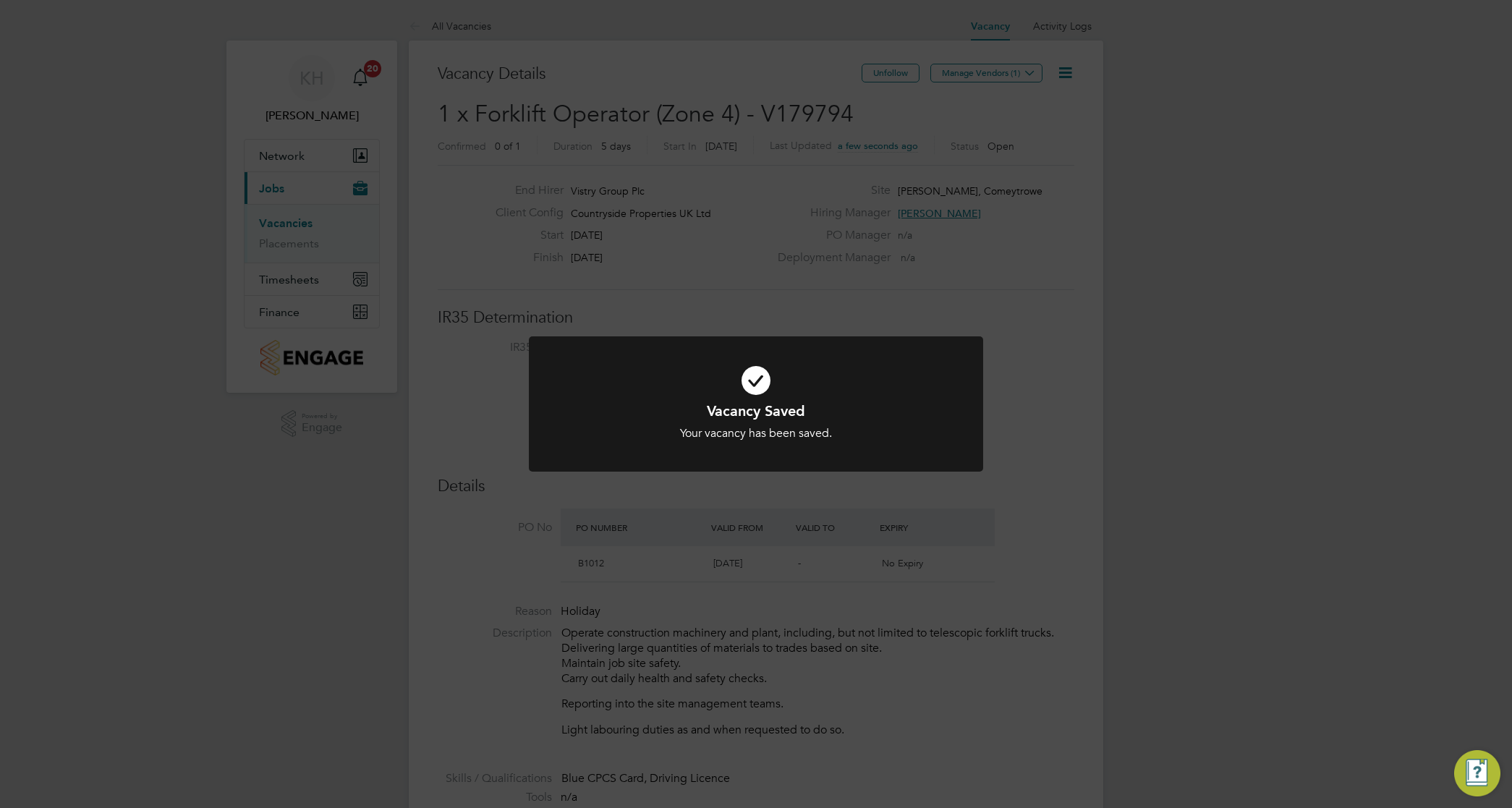
click at [978, 99] on div "Vacancy Saved Your vacancy has been saved. Cancel Okay" at bounding box center [756, 404] width 1512 height 808
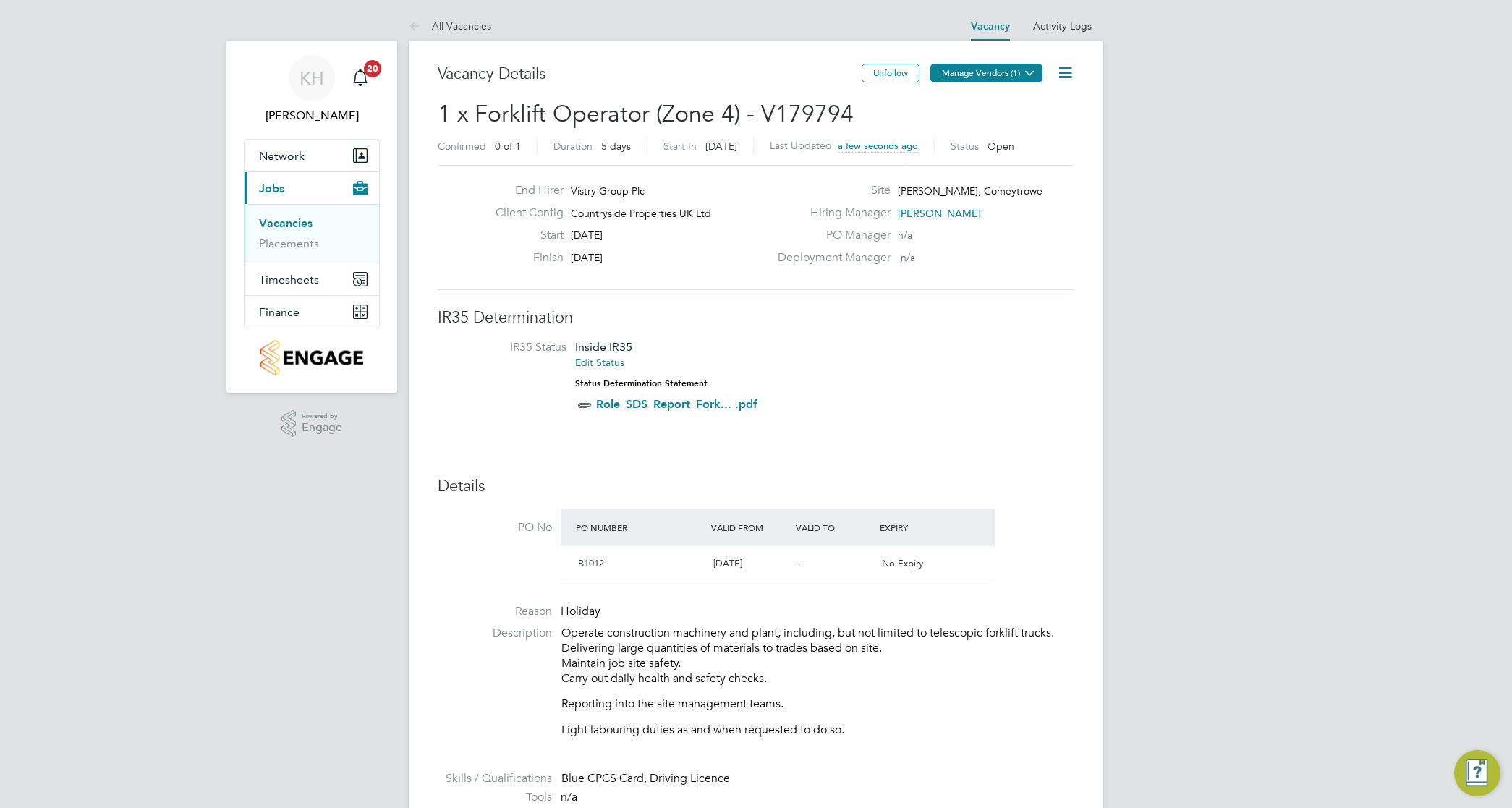
click at [1002, 78] on button "Manage Vendors (1)" at bounding box center [986, 73] width 112 height 18
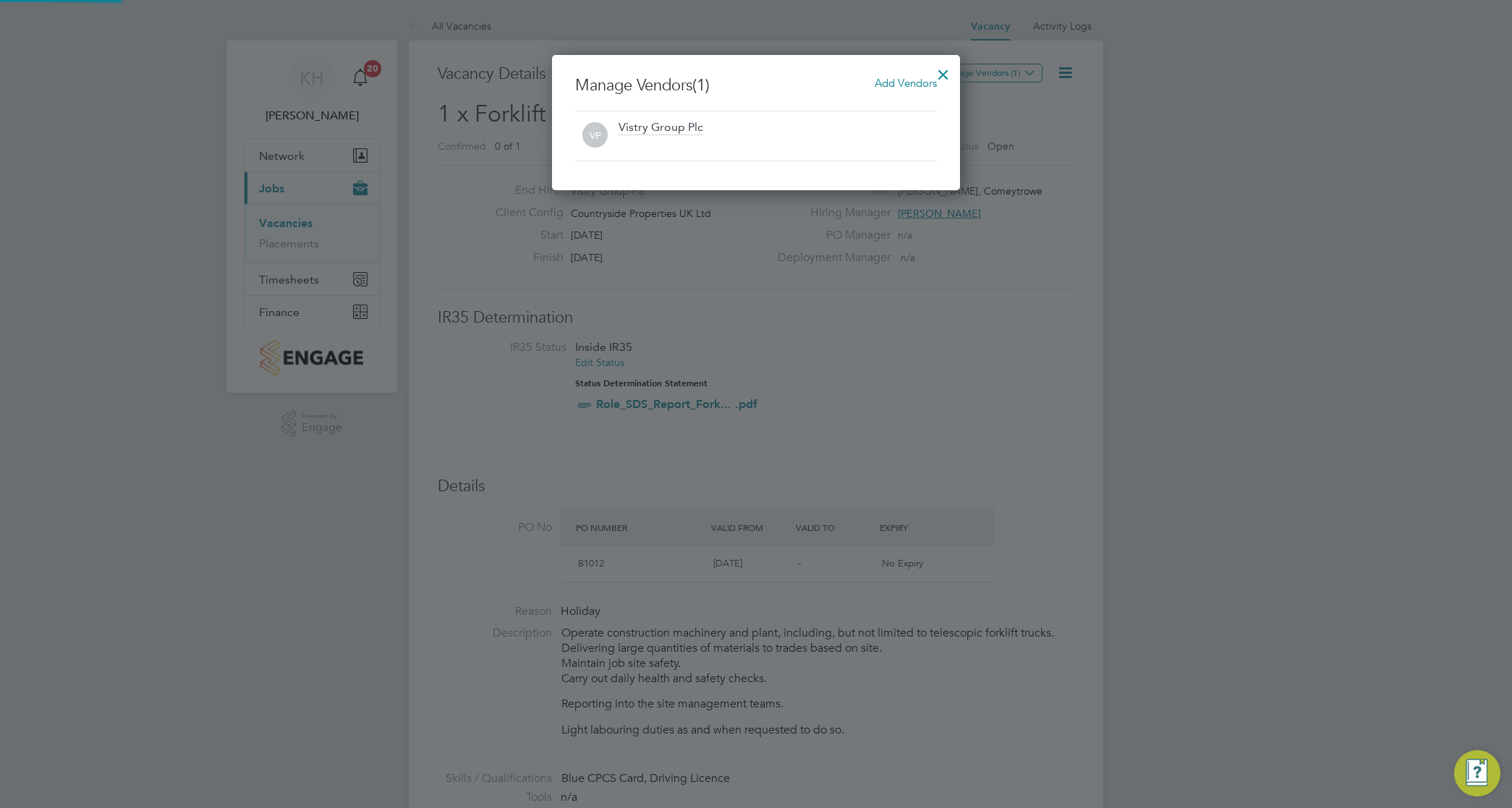
click at [882, 79] on span "Add Vendors" at bounding box center [906, 82] width 62 height 14
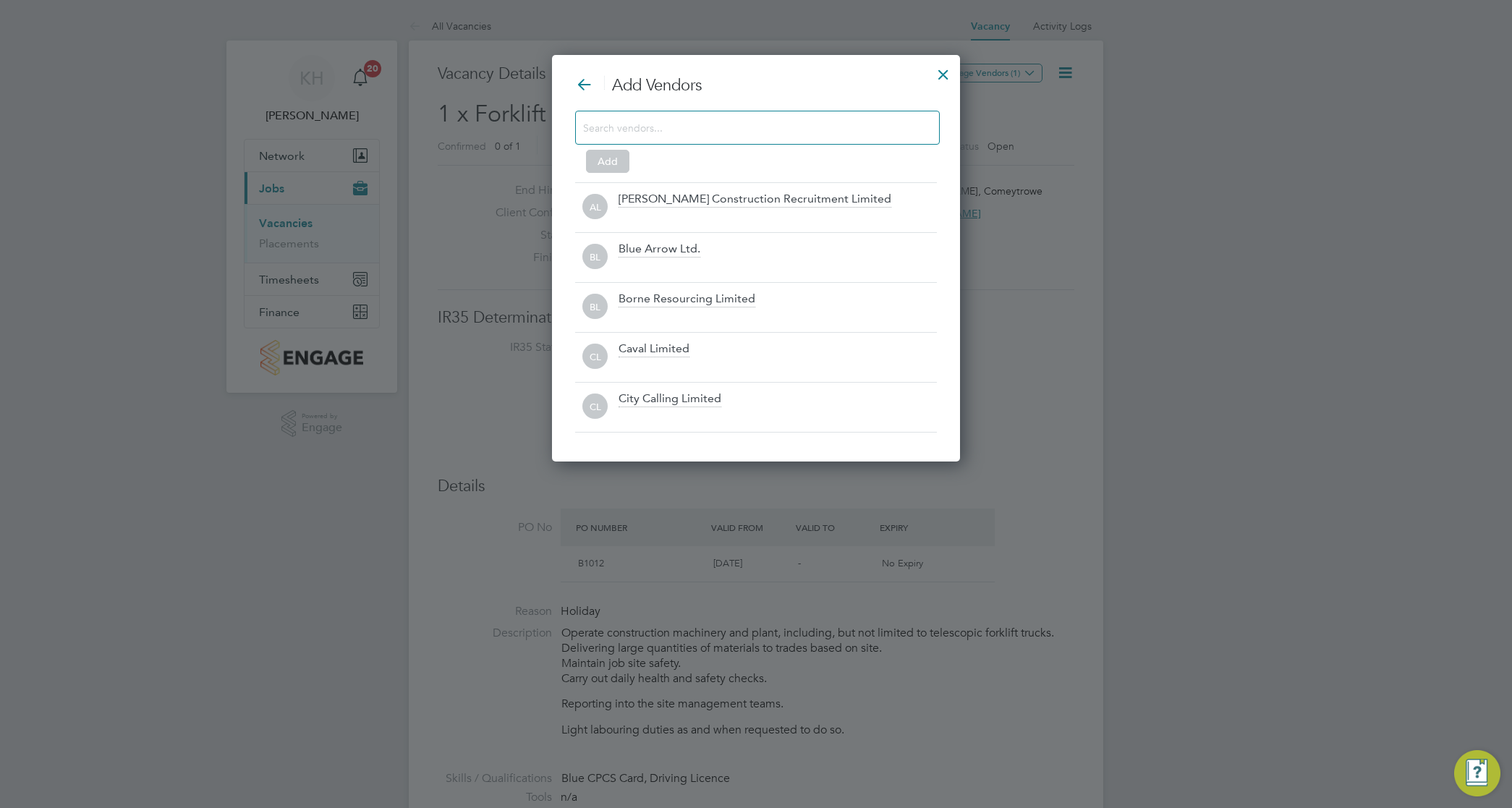
click at [669, 120] on input at bounding box center [746, 127] width 325 height 18
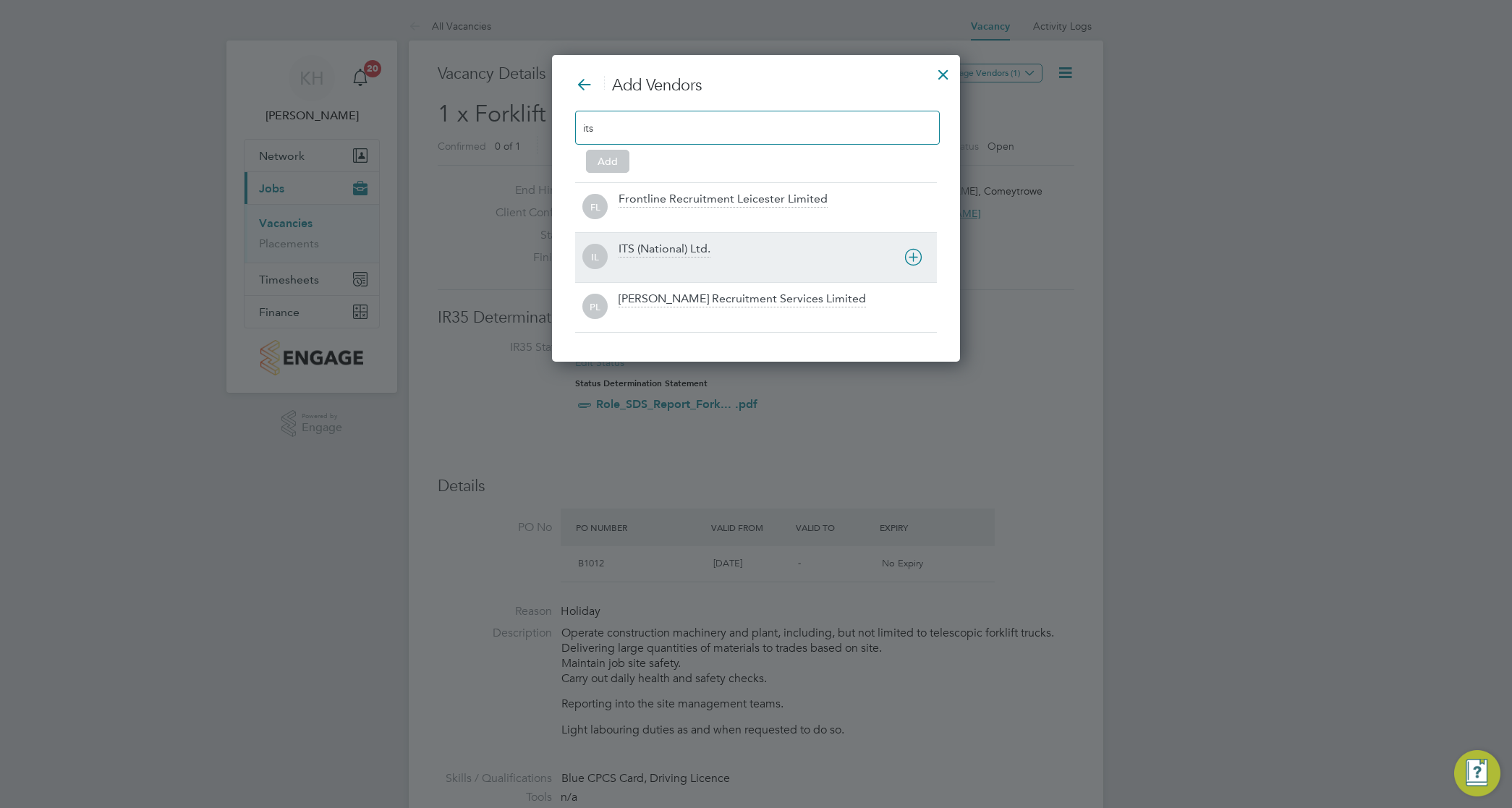
type input "its"
click at [669, 239] on div "IL ITS (National) Ltd." at bounding box center [756, 258] width 361 height 50
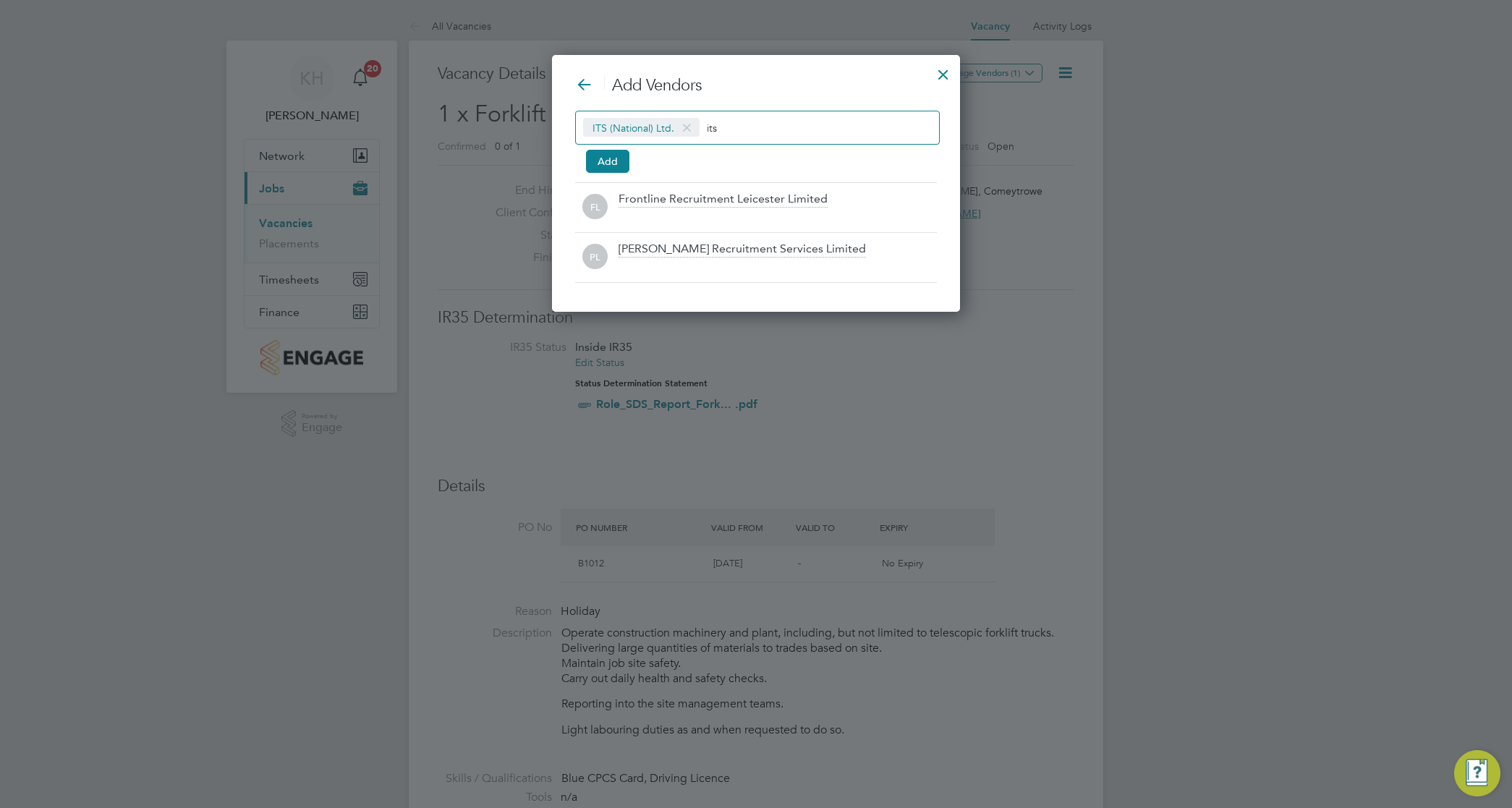
click at [942, 73] on div at bounding box center [942, 71] width 26 height 26
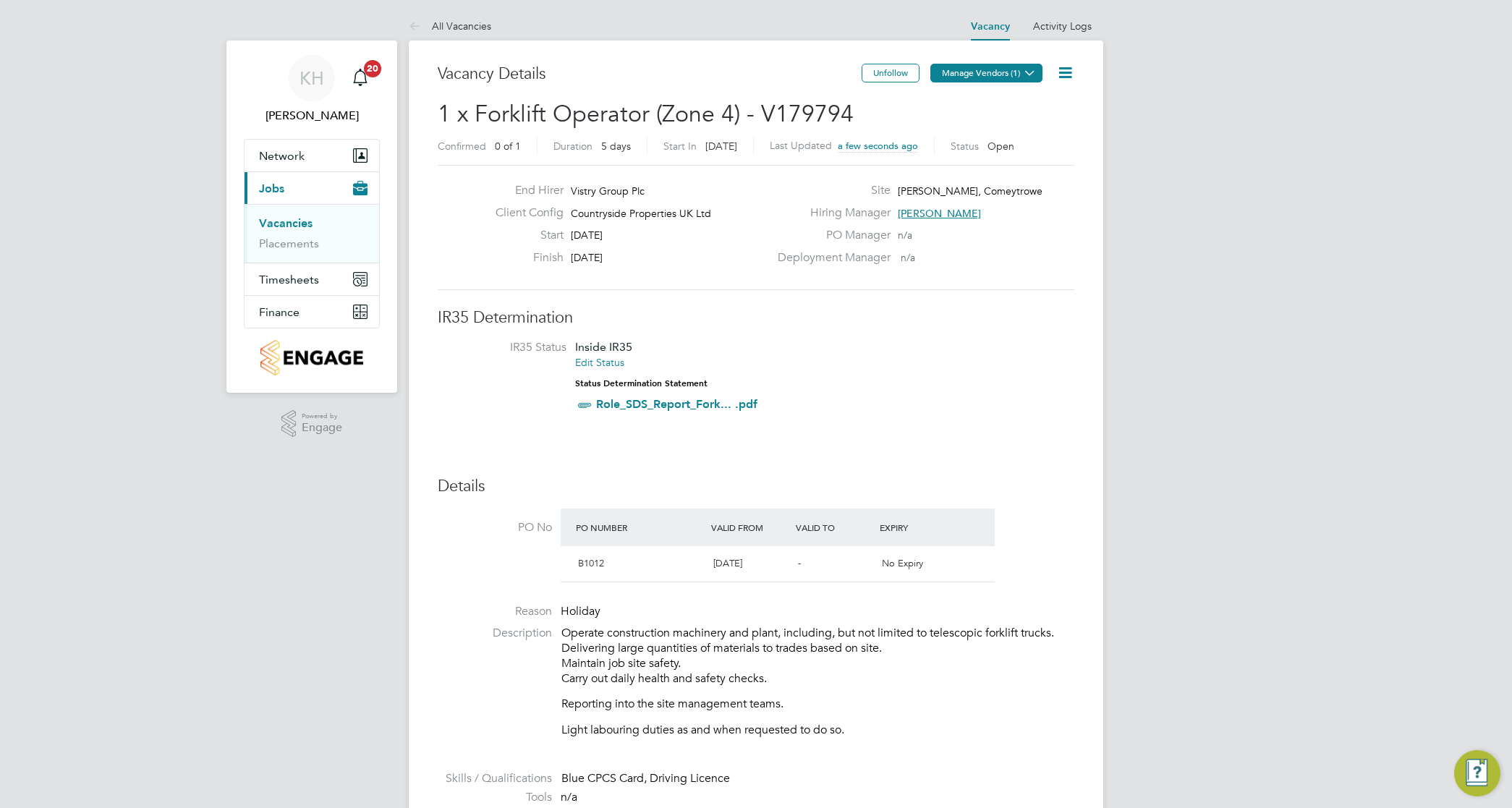
click at [1034, 73] on icon at bounding box center [1029, 72] width 11 height 11
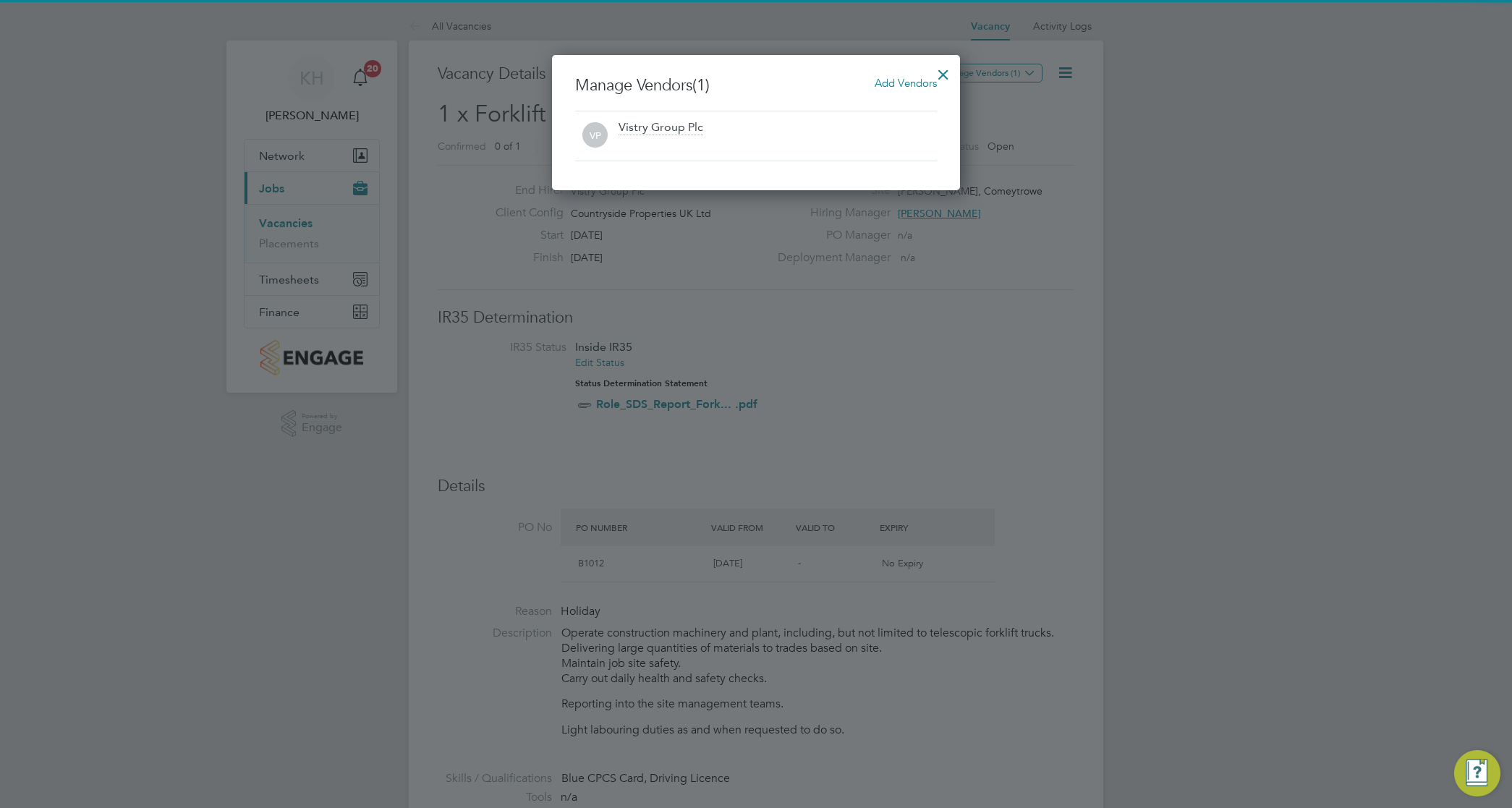
click at [920, 80] on span "Add Vendors" at bounding box center [906, 82] width 62 height 14
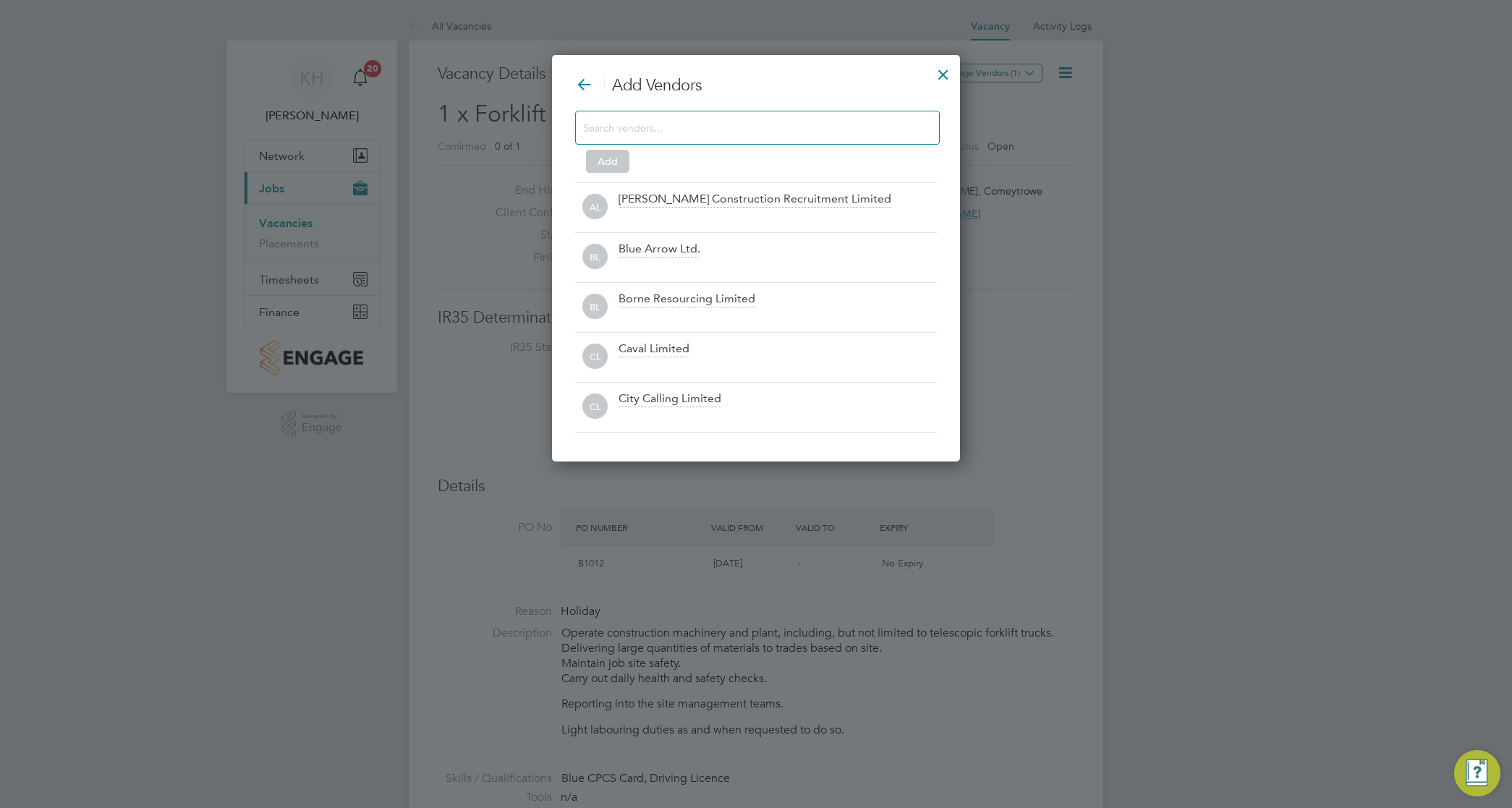
click at [818, 123] on input at bounding box center [746, 127] width 325 height 18
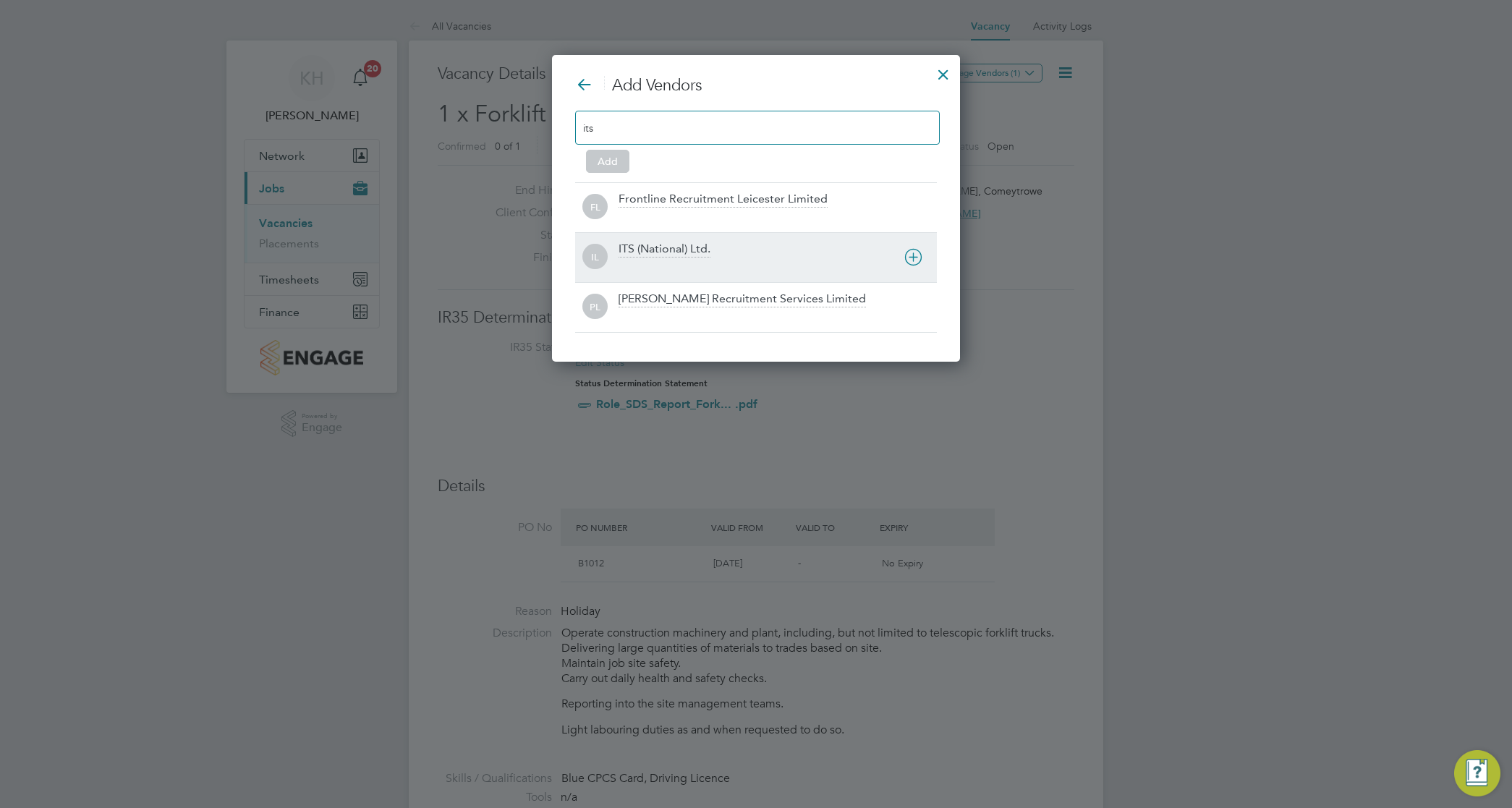
type input "its"
click at [655, 255] on div "ITS (National) Ltd." at bounding box center [663, 249] width 92 height 16
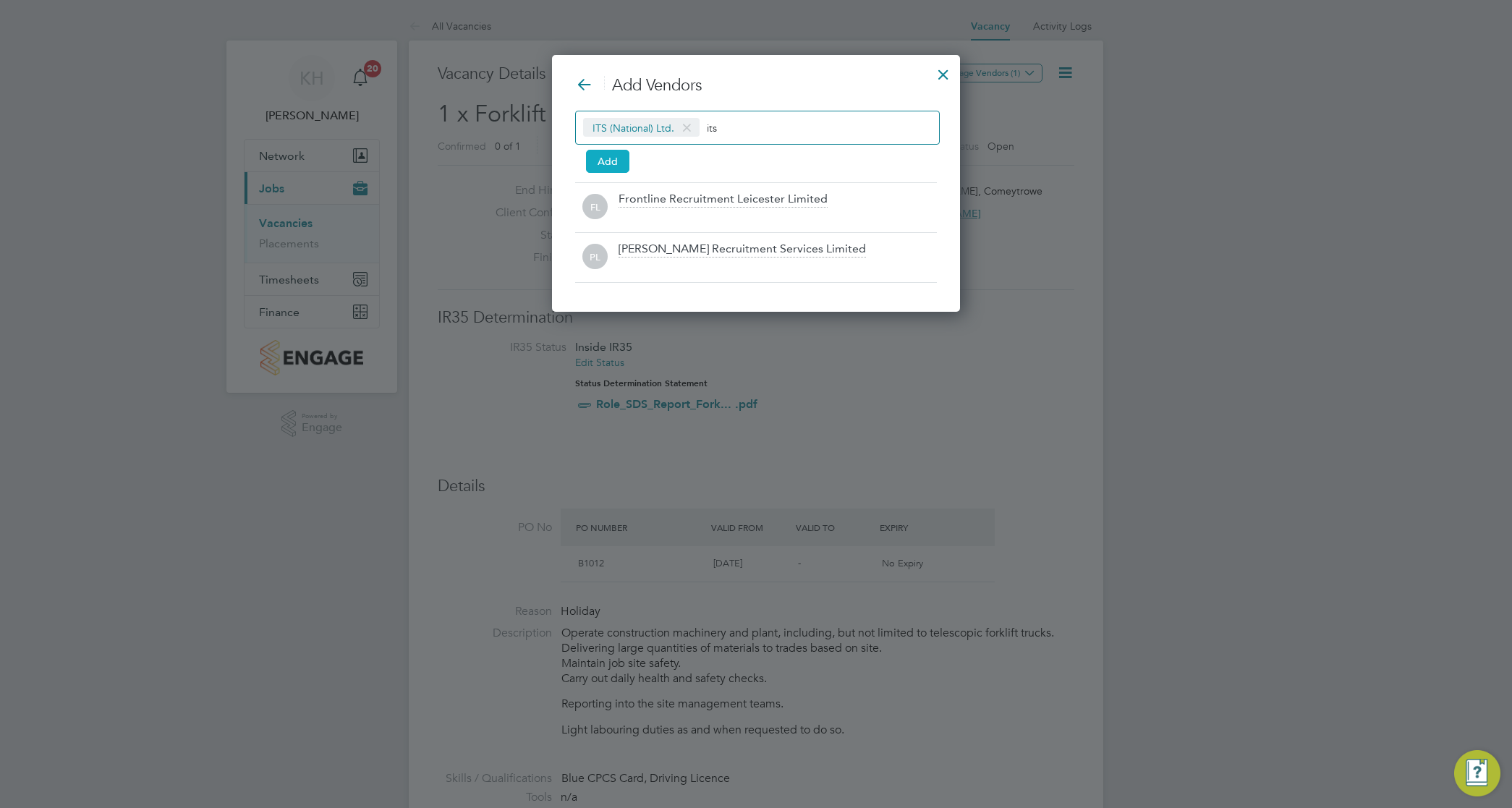
click at [592, 157] on button "Add" at bounding box center [607, 162] width 44 height 23
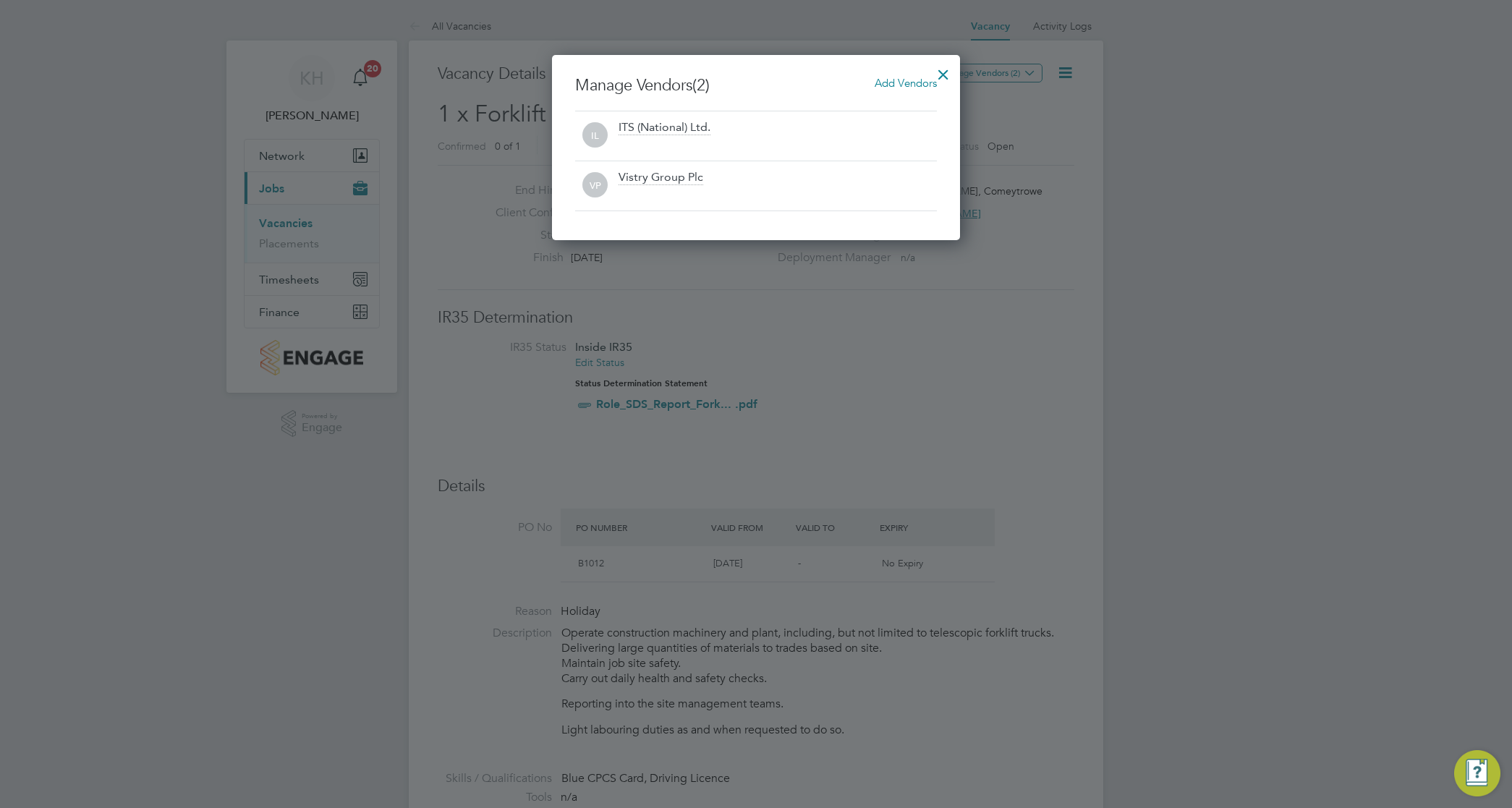
click at [945, 69] on div at bounding box center [942, 71] width 26 height 26
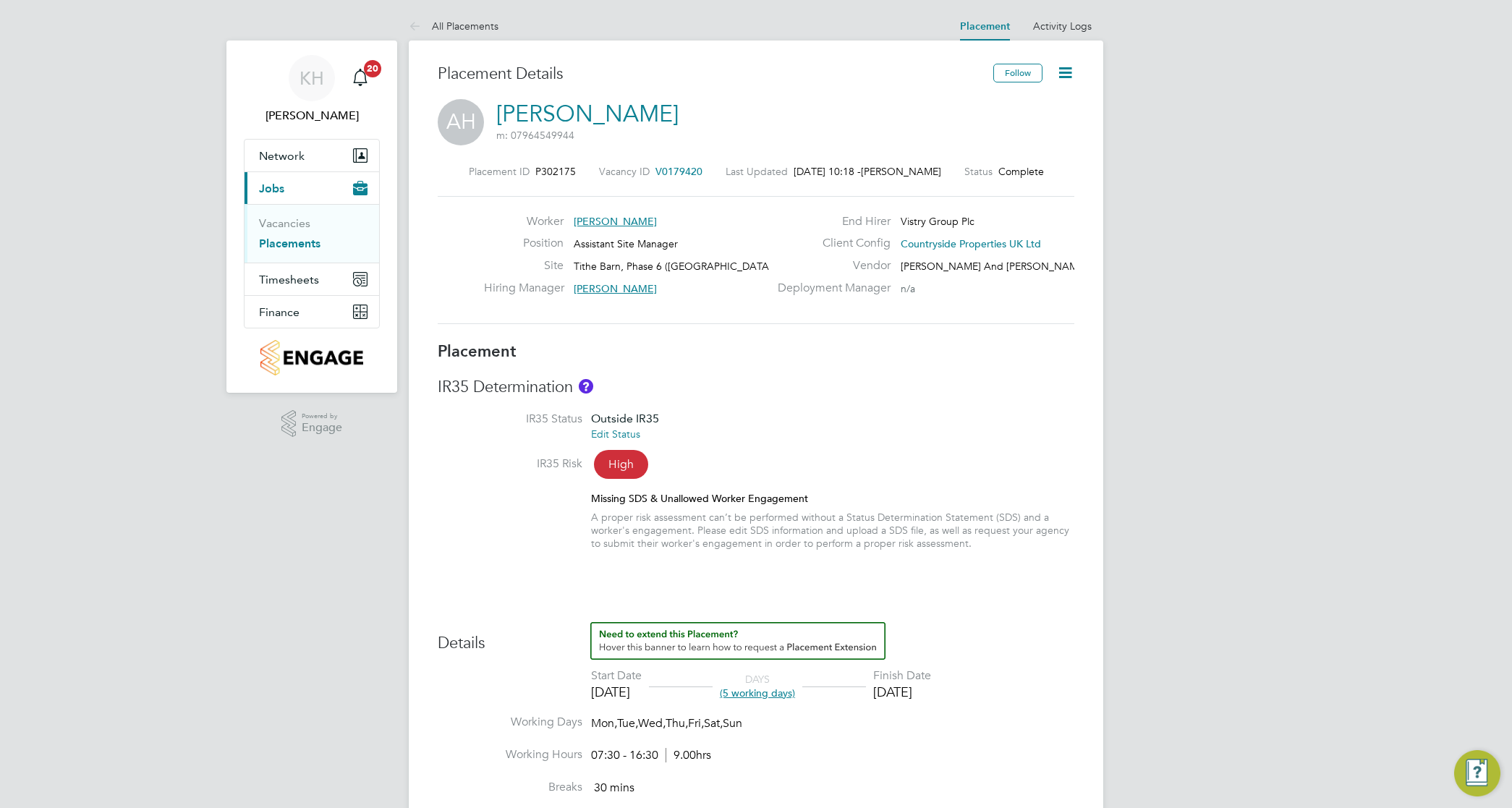
click at [789, 407] on div "IR35 Determination IR35 Status Outside IR35 Edit Status IR35 Risk High Missing …" at bounding box center [756, 471] width 636 height 188
click at [1060, 70] on icon at bounding box center [1065, 73] width 18 height 18
drag, startPoint x: 1009, startPoint y: 114, endPoint x: 1003, endPoint y: 106, distance: 10.0
click at [1003, 106] on li "Edit Placement e" at bounding box center [1018, 107] width 107 height 20
type input "Dave Smith"
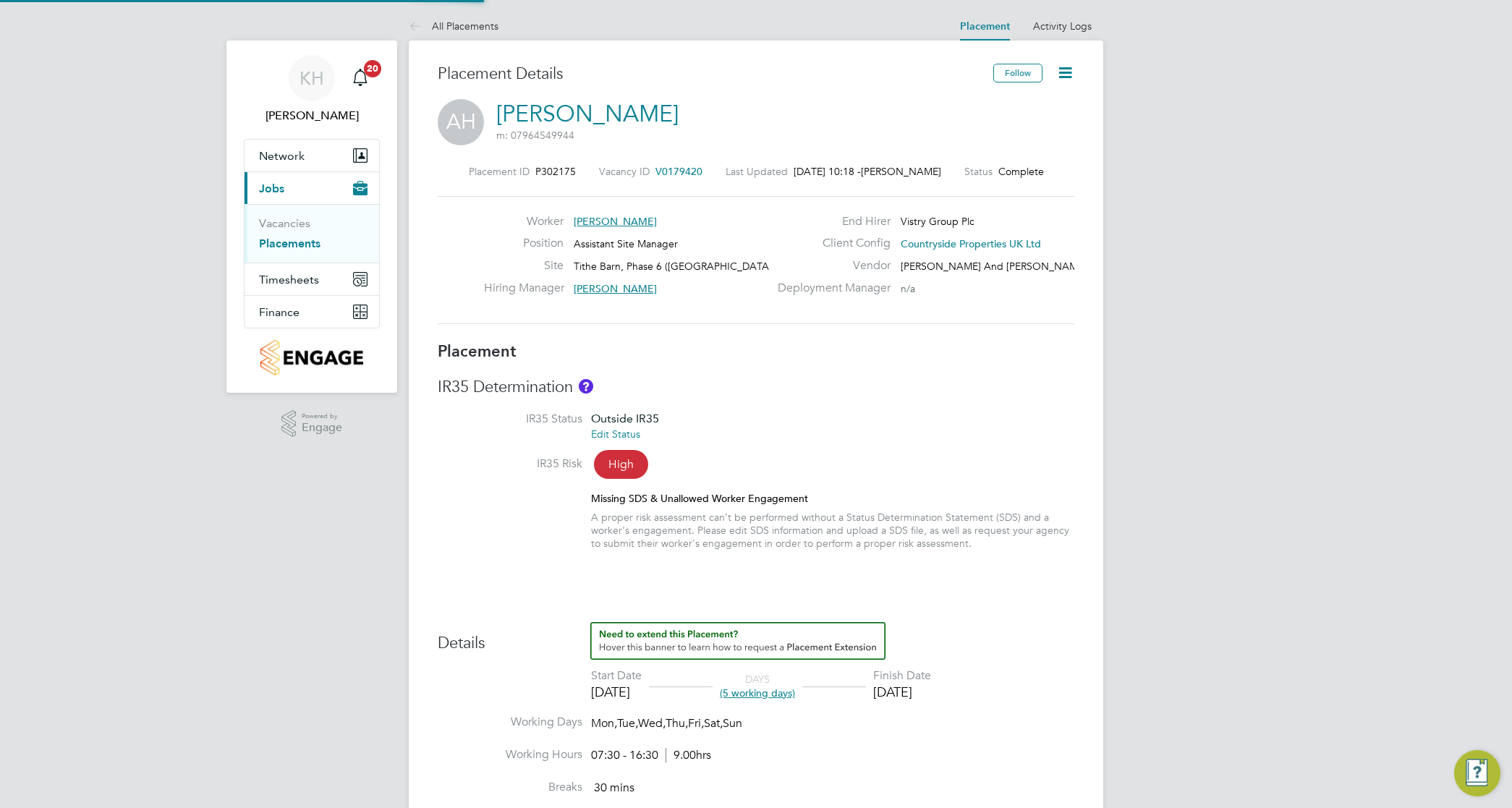
type input "Dave Smith"
type input "[DATE]"
type input "07:30"
type input "16:30"
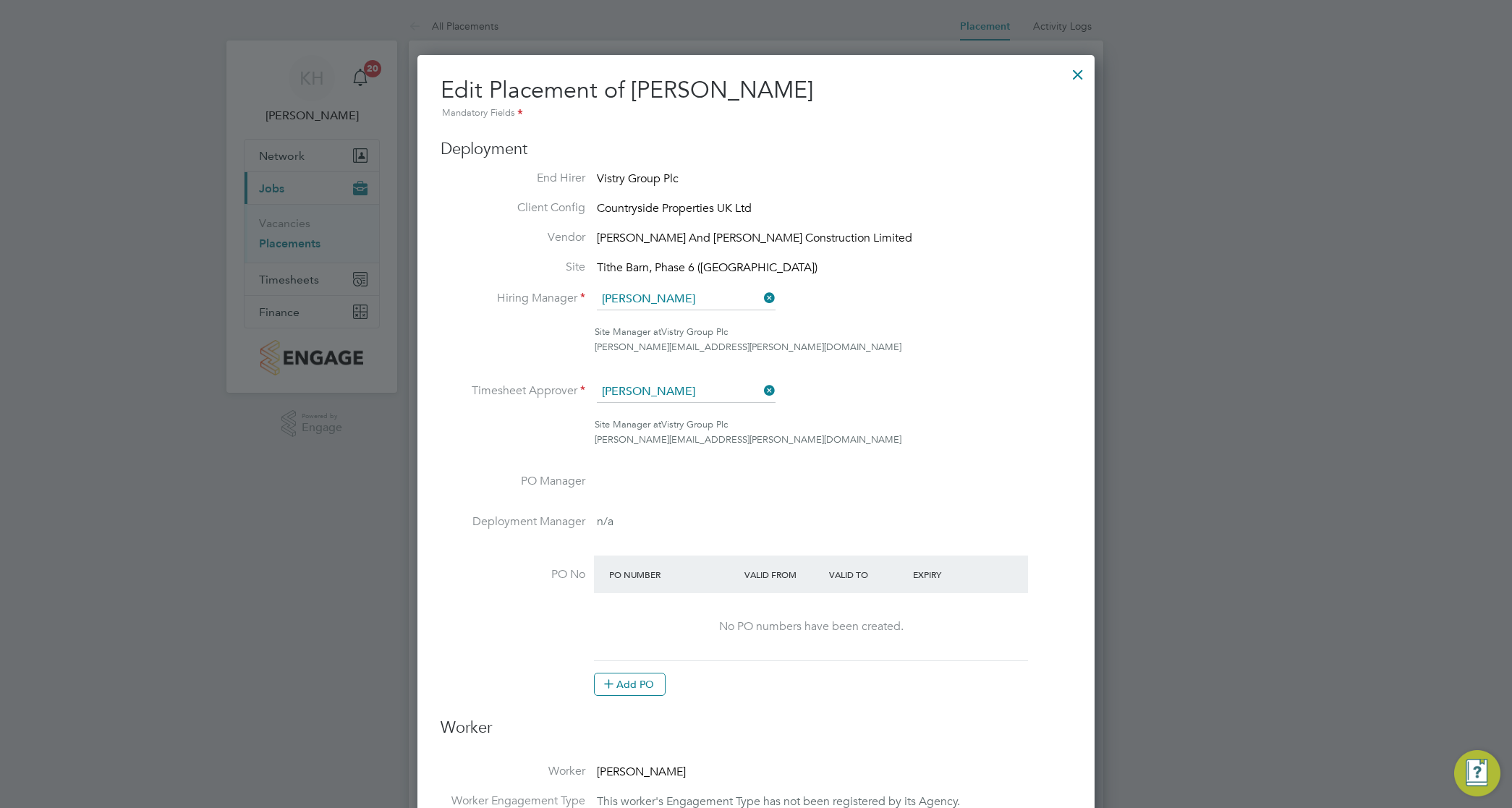
click at [1072, 69] on div at bounding box center [1077, 71] width 26 height 26
